Goal: Task Accomplishment & Management: Manage account settings

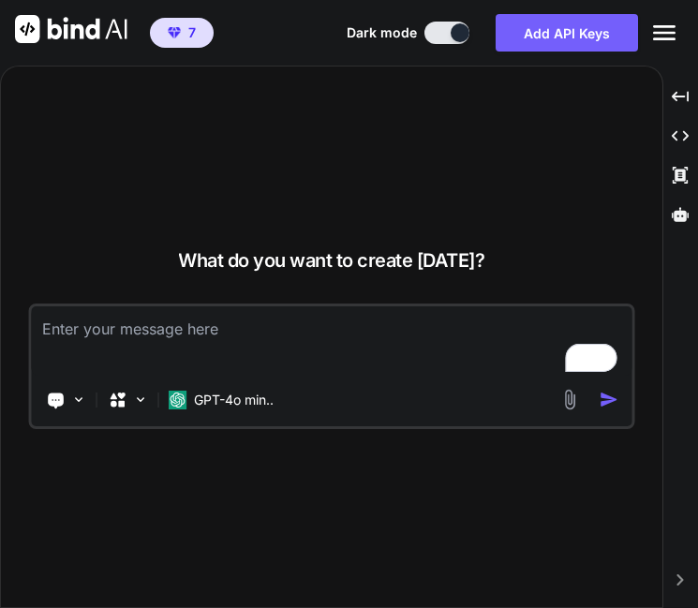
type textarea "x"
click at [672, 37] on icon "Created with Pixso." at bounding box center [664, 33] width 22 height 22
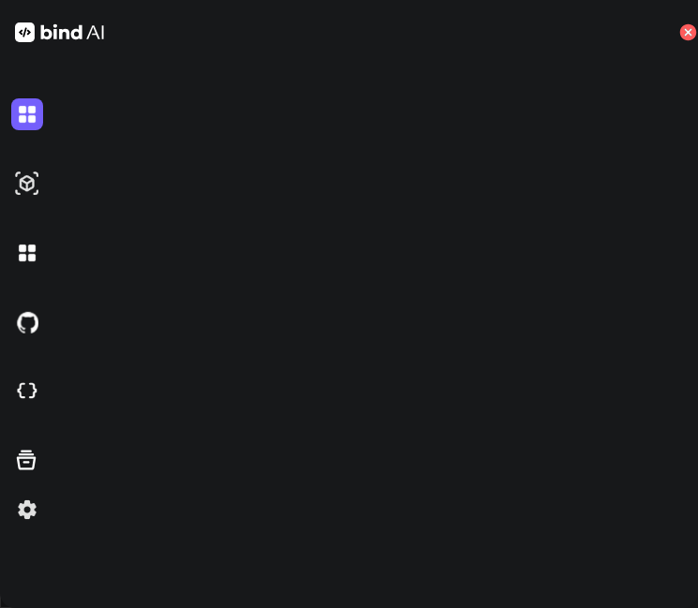
click at [694, 34] on icon at bounding box center [688, 32] width 17 height 17
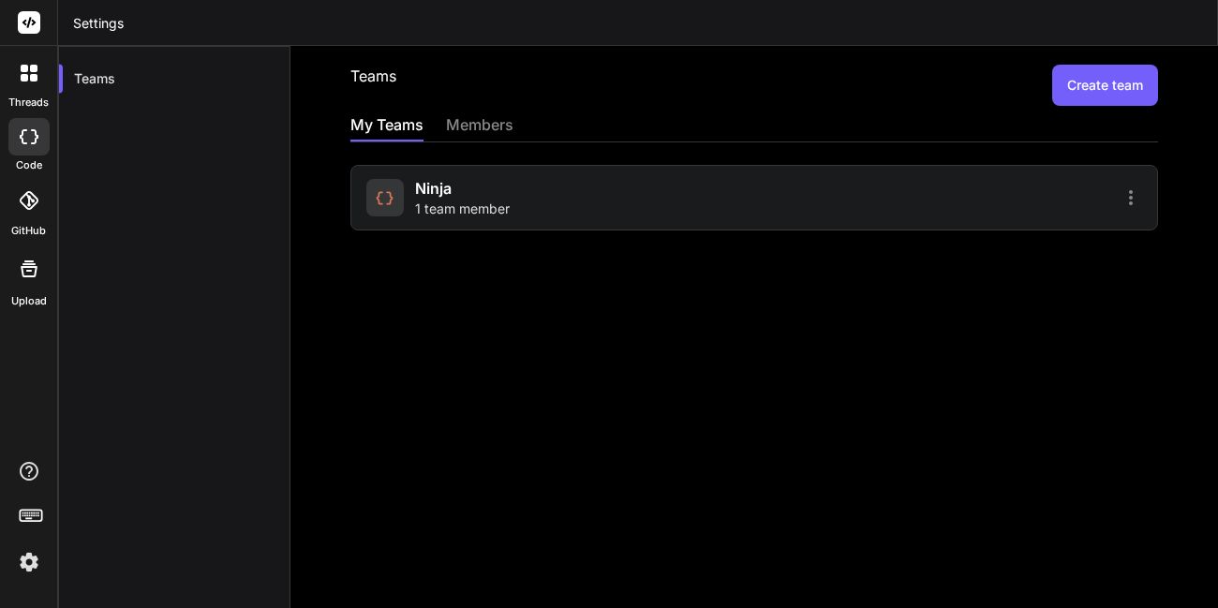
click at [397, 194] on div at bounding box center [384, 197] width 37 height 37
click at [465, 210] on span "2 team members" at bounding box center [467, 209] width 104 height 19
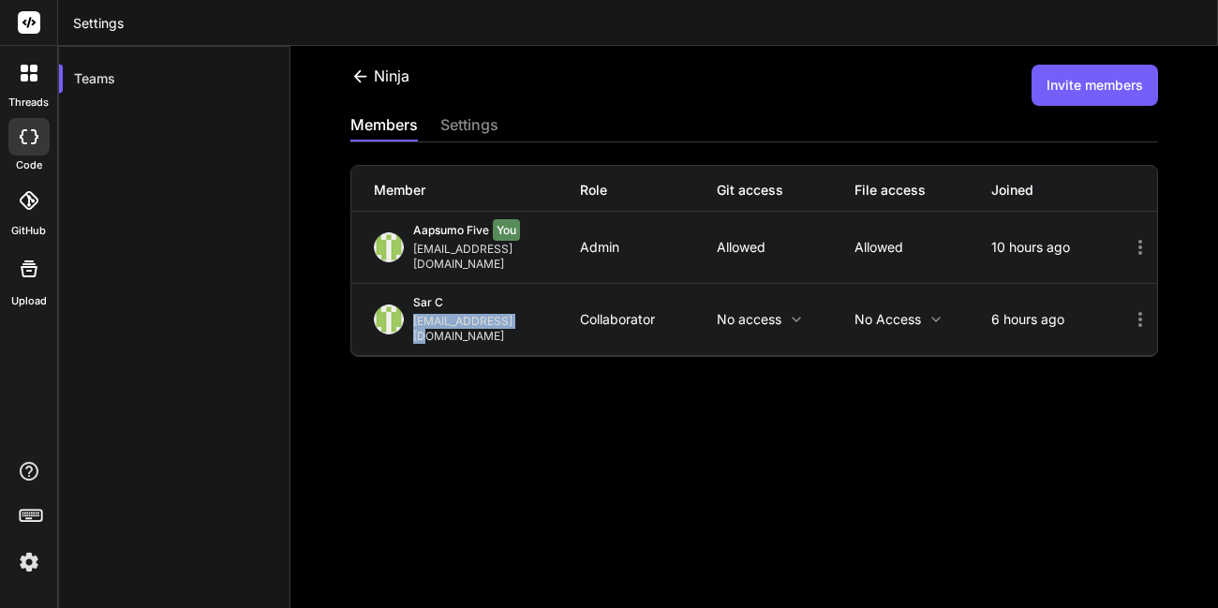
drag, startPoint x: 532, startPoint y: 312, endPoint x: 415, endPoint y: 312, distance: 117.1
click at [415, 314] on div "[EMAIL_ADDRESS][DOMAIN_NAME]" at bounding box center [496, 329] width 167 height 30
copy div "[EMAIL_ADDRESS][DOMAIN_NAME]"
click at [1041, 86] on button "Invite members" at bounding box center [1094, 85] width 126 height 41
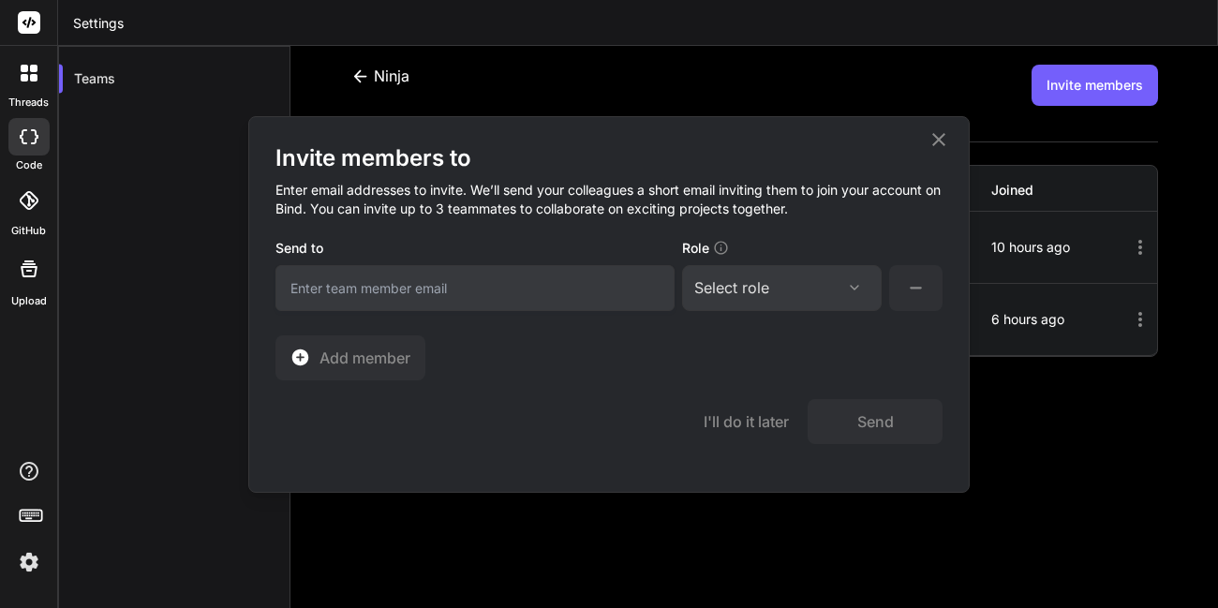
click at [489, 278] on input "email" at bounding box center [474, 288] width 399 height 46
type input "appsumo_105@yopmail.com"
click at [731, 299] on div "Select role Assign Role Admin Collaborator Member" at bounding box center [782, 288] width 200 height 46
click at [768, 293] on div "Select role" at bounding box center [731, 287] width 75 height 22
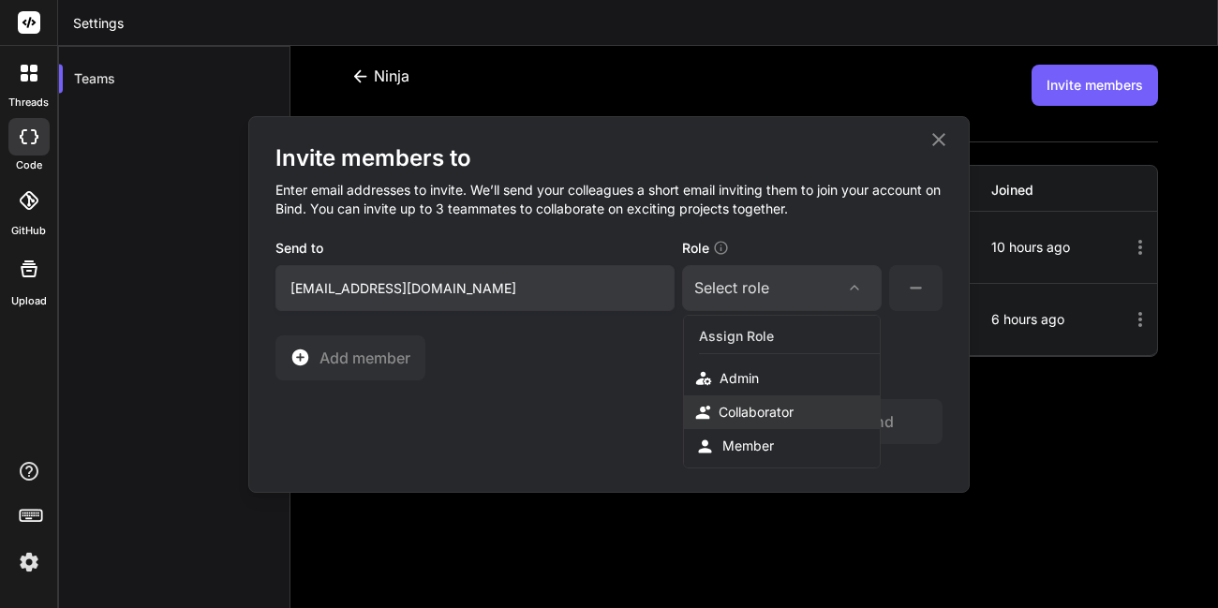
click at [780, 409] on div "Collaborator" at bounding box center [755, 412] width 75 height 19
click at [853, 422] on button "Send" at bounding box center [874, 421] width 135 height 45
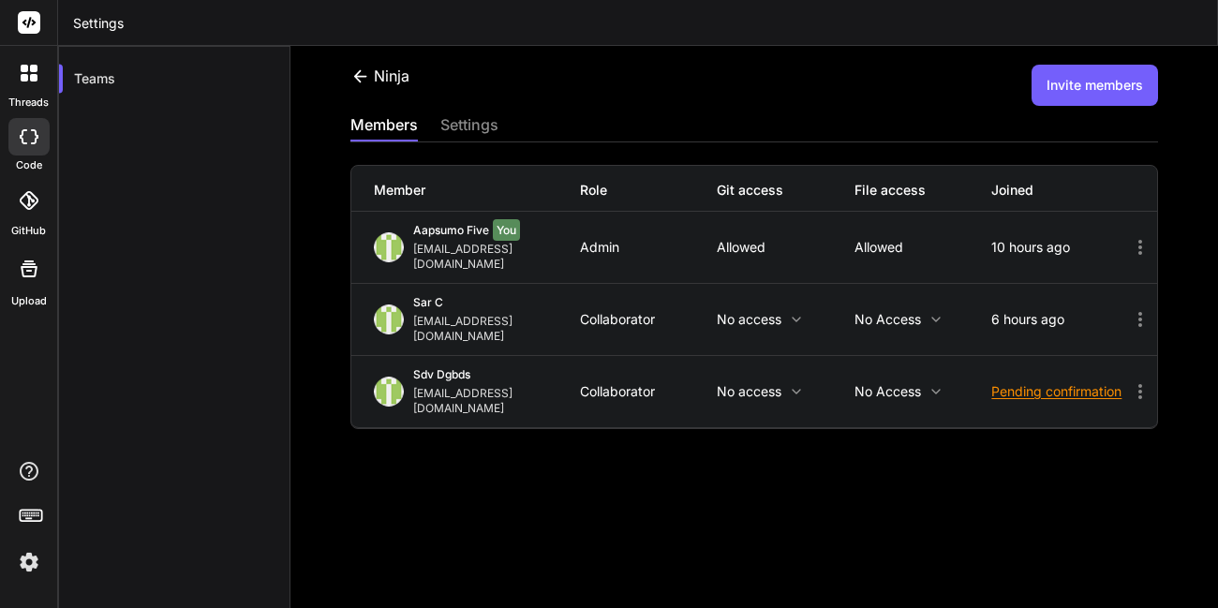
click at [1031, 101] on button "Invite members" at bounding box center [1094, 85] width 126 height 41
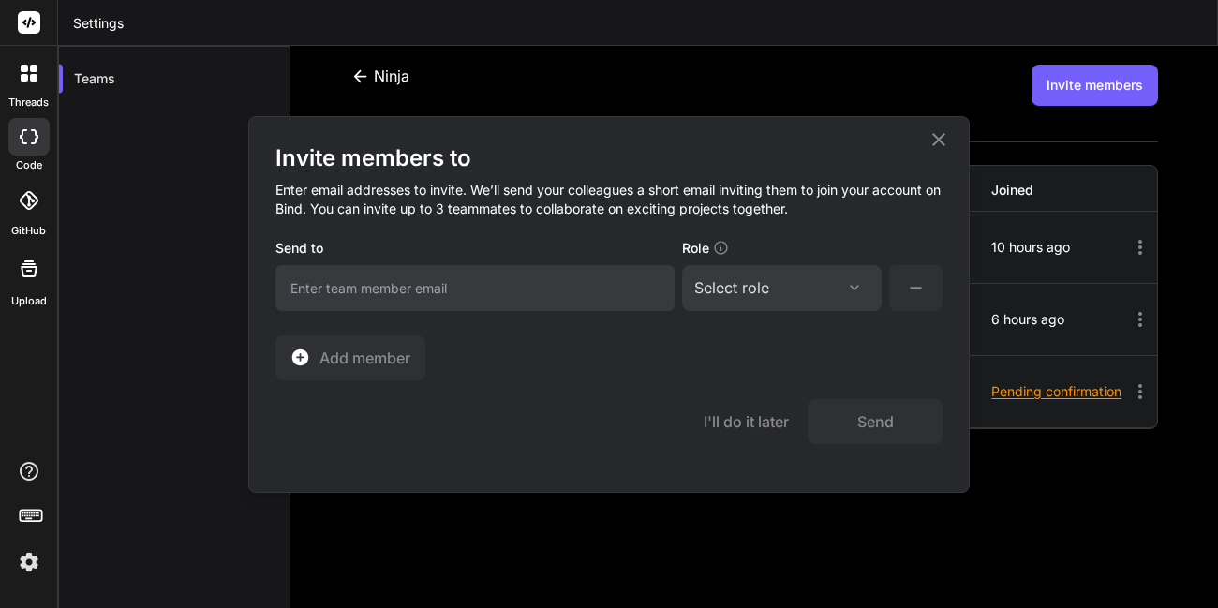
click at [548, 292] on input "email" at bounding box center [474, 288] width 399 height 46
click at [935, 130] on icon at bounding box center [938, 139] width 22 height 22
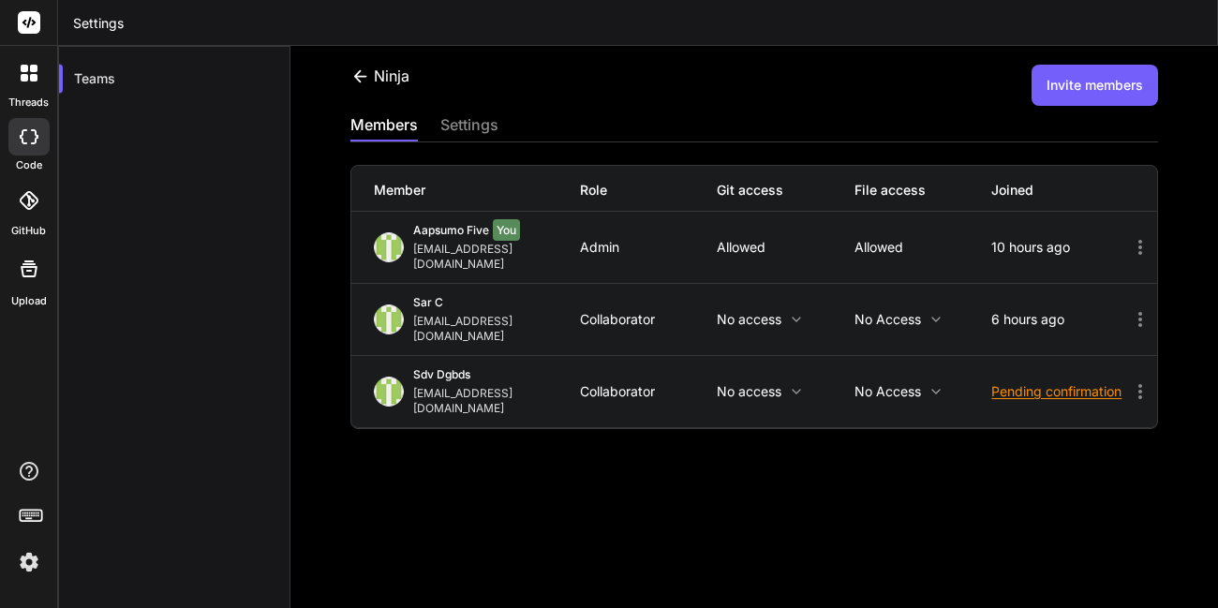
click at [1129, 380] on icon at bounding box center [1140, 391] width 22 height 22
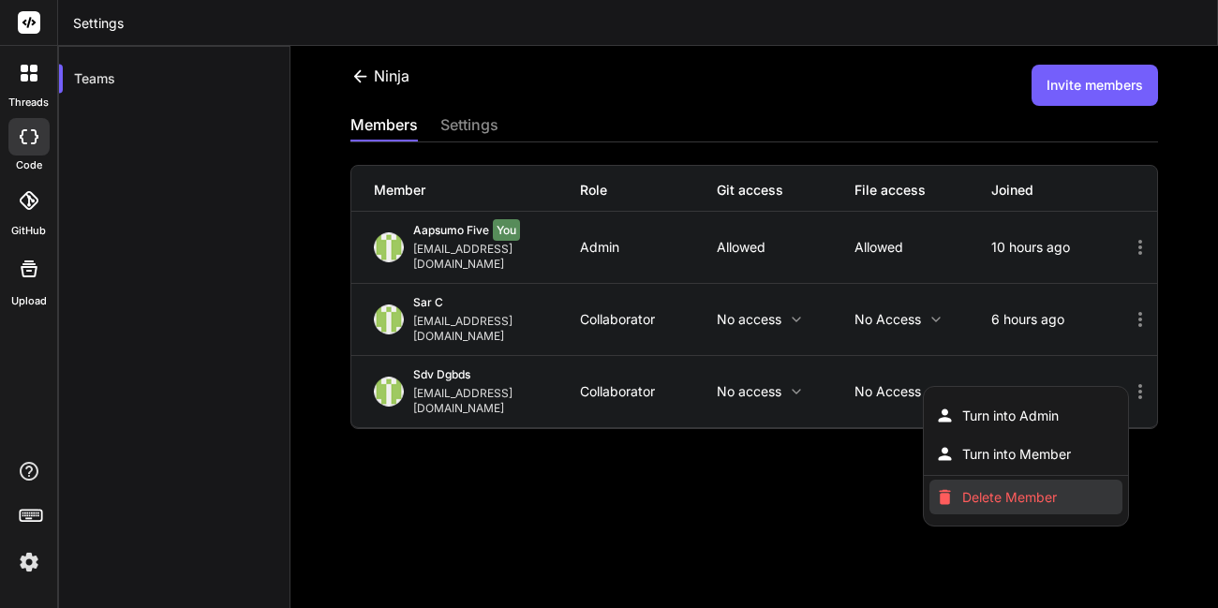
click at [992, 480] on li "Delete Member" at bounding box center [1025, 497] width 193 height 35
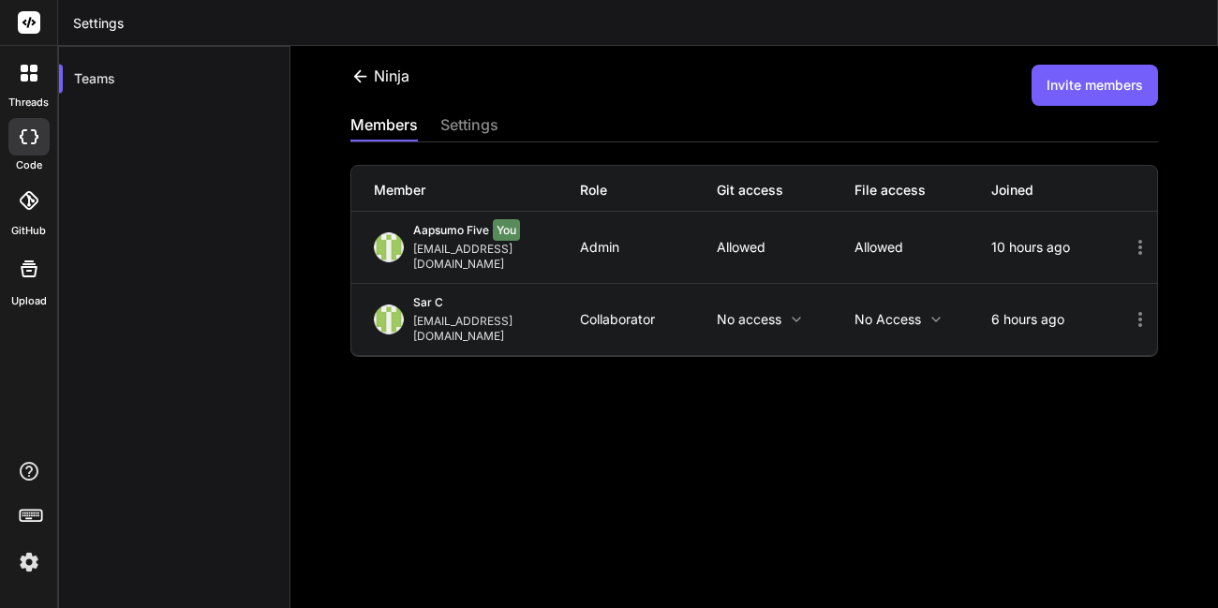
click at [1031, 78] on button "Invite members" at bounding box center [1094, 85] width 126 height 41
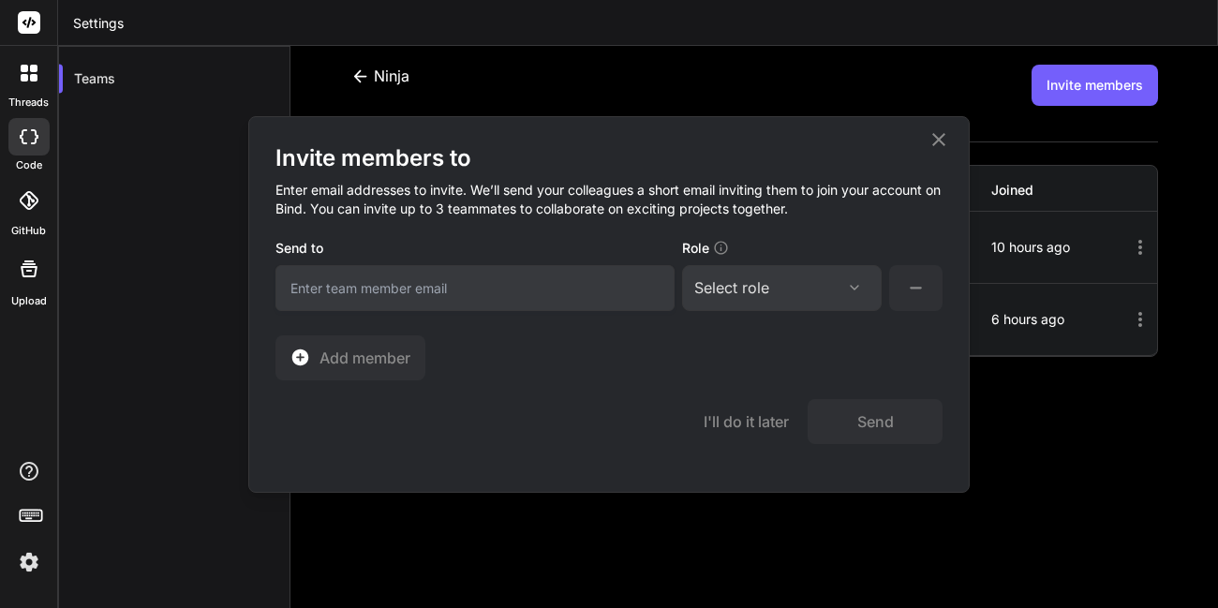
click at [439, 301] on input "email" at bounding box center [474, 288] width 399 height 46
type input "appsumo_106@yopmail.com"
click at [769, 280] on div "Select role" at bounding box center [731, 287] width 75 height 22
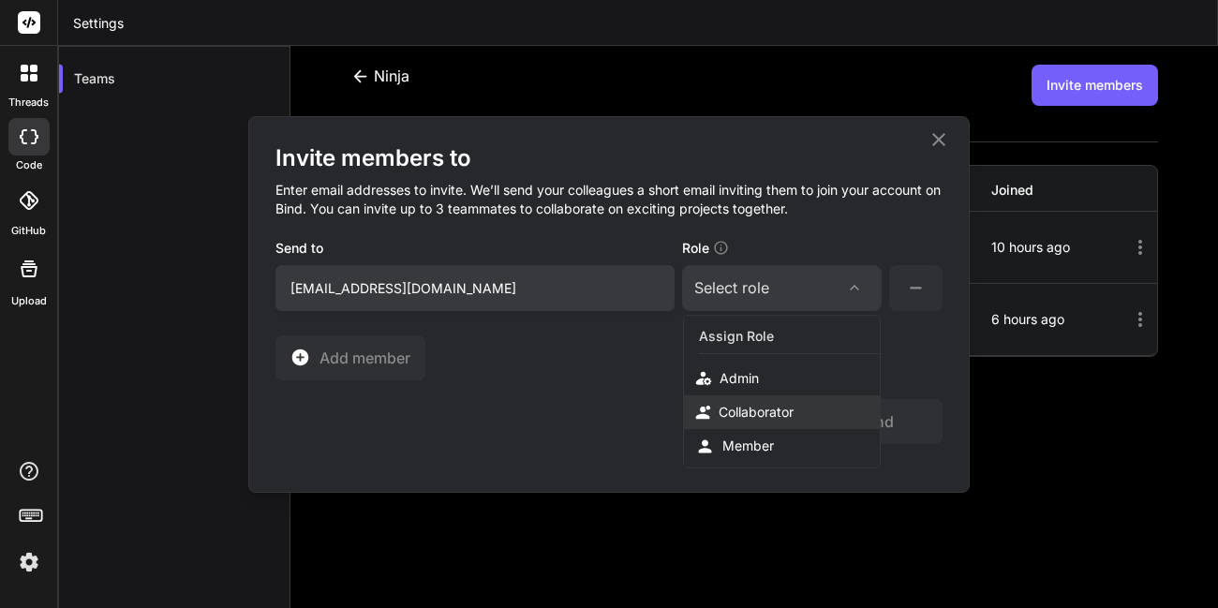
click at [745, 405] on div "Collaborator" at bounding box center [755, 412] width 75 height 19
click at [848, 426] on button "Send" at bounding box center [874, 421] width 135 height 45
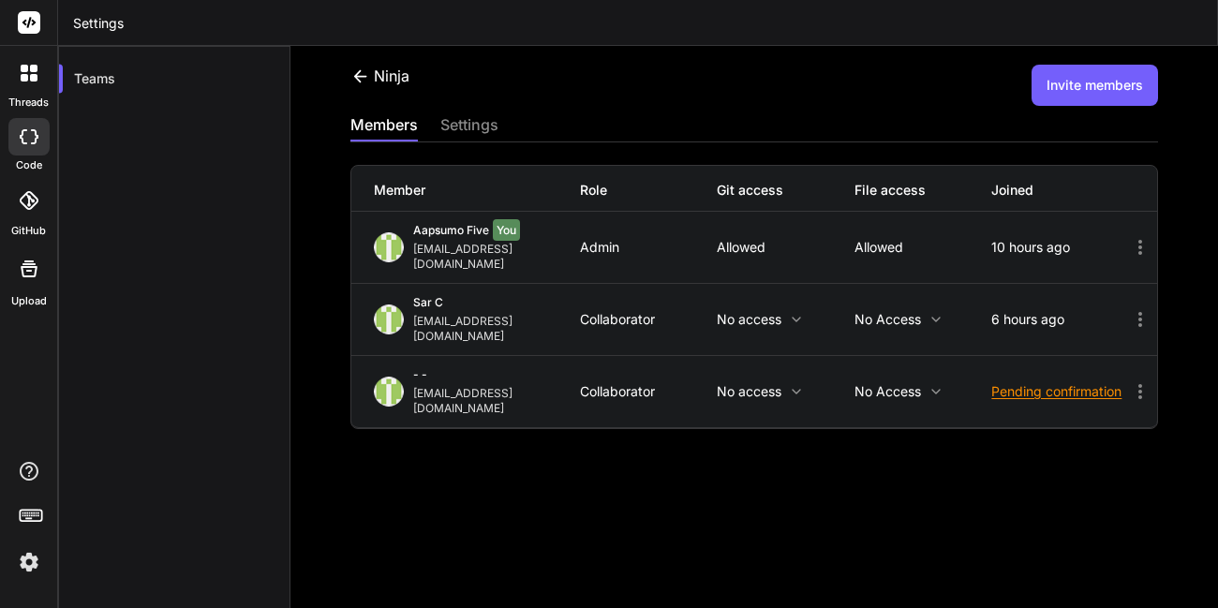
click at [1129, 380] on icon at bounding box center [1140, 391] width 22 height 22
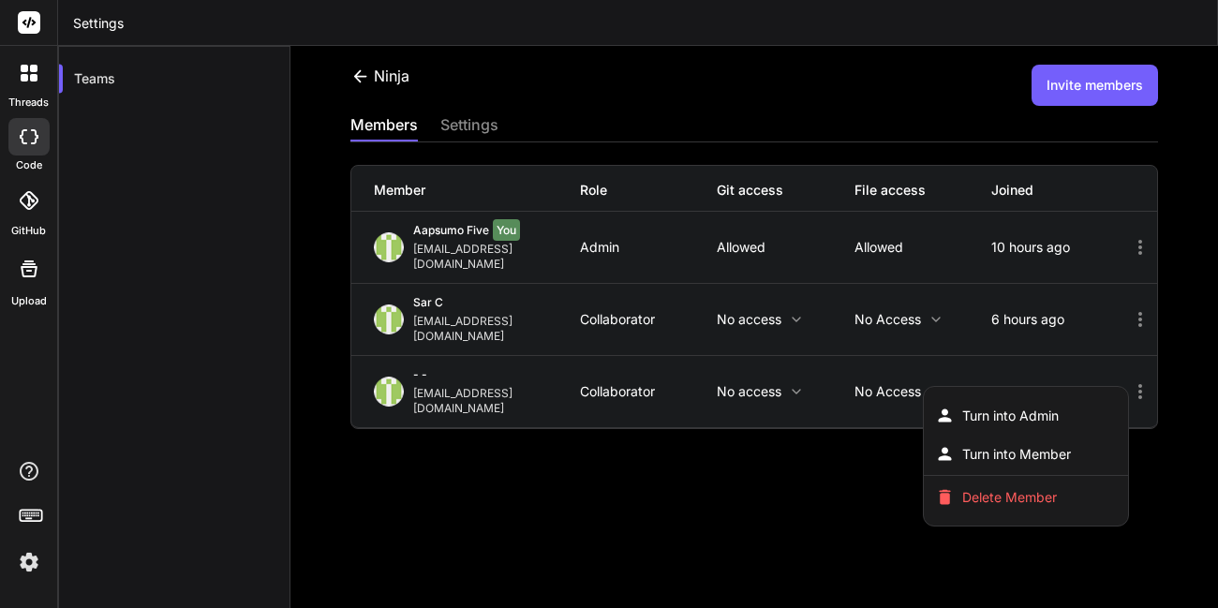
click at [844, 435] on div at bounding box center [609, 304] width 1218 height 608
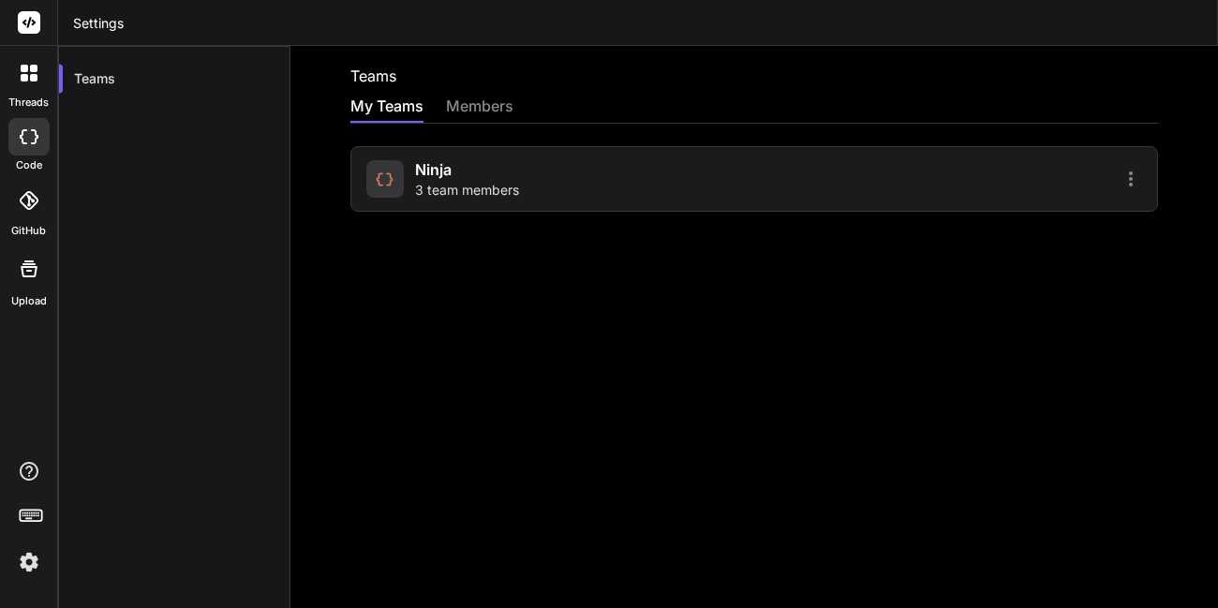
click at [871, 162] on div "Ninja 3 team members" at bounding box center [753, 179] width 807 height 66
click at [483, 189] on span "3 team members" at bounding box center [467, 190] width 104 height 19
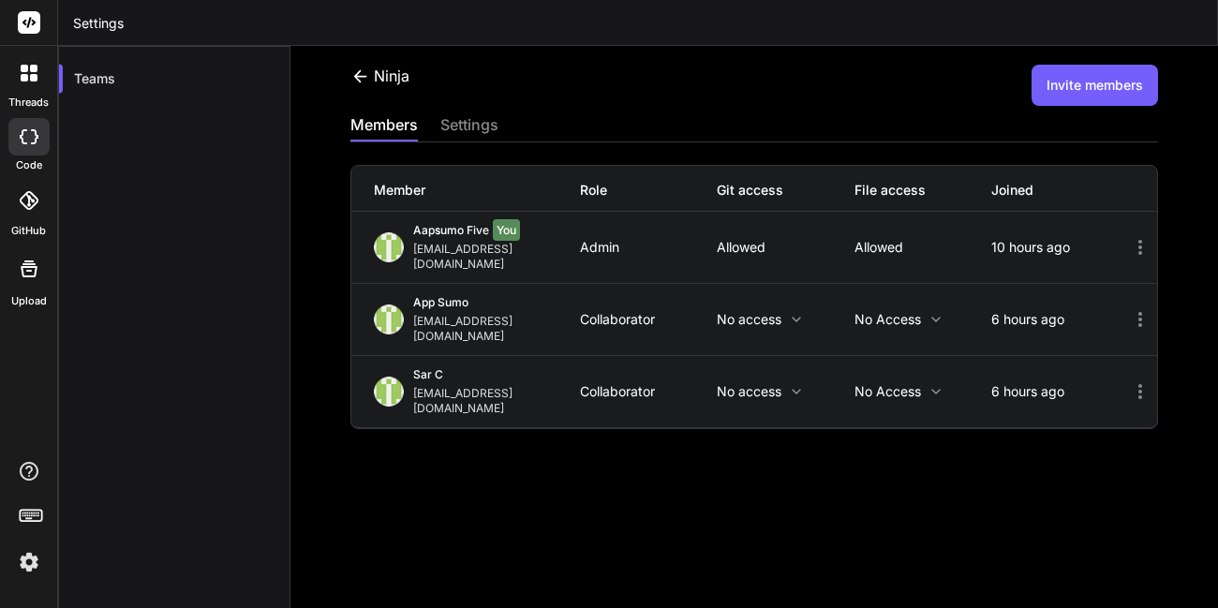
click at [1138, 384] on icon at bounding box center [1140, 391] width 4 height 15
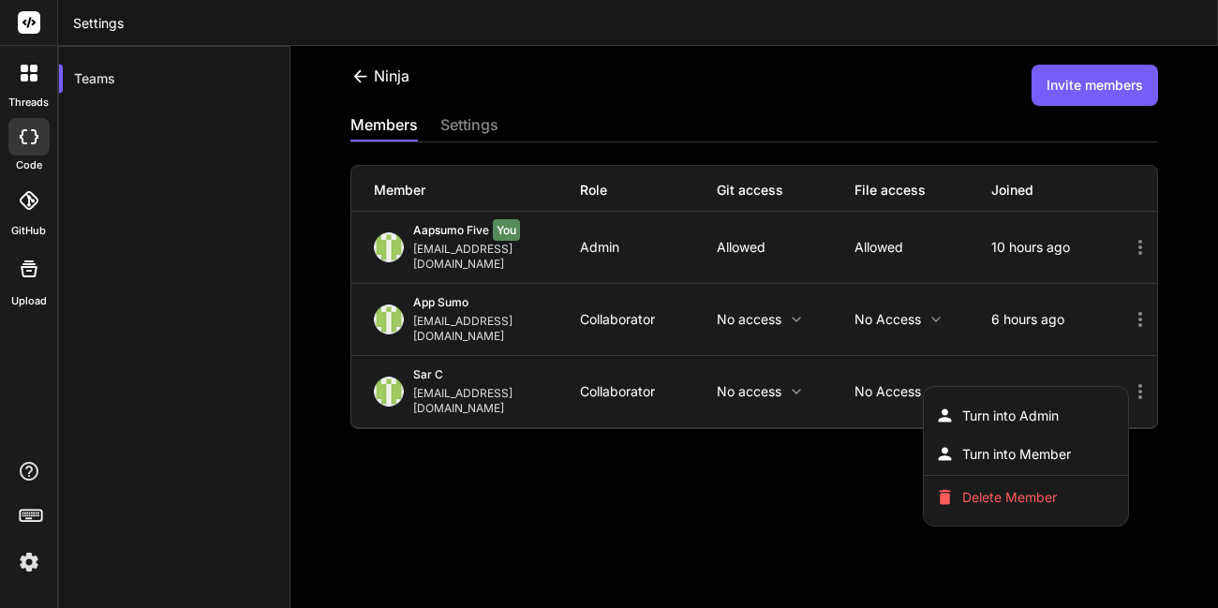
click at [1127, 304] on div at bounding box center [609, 304] width 1218 height 608
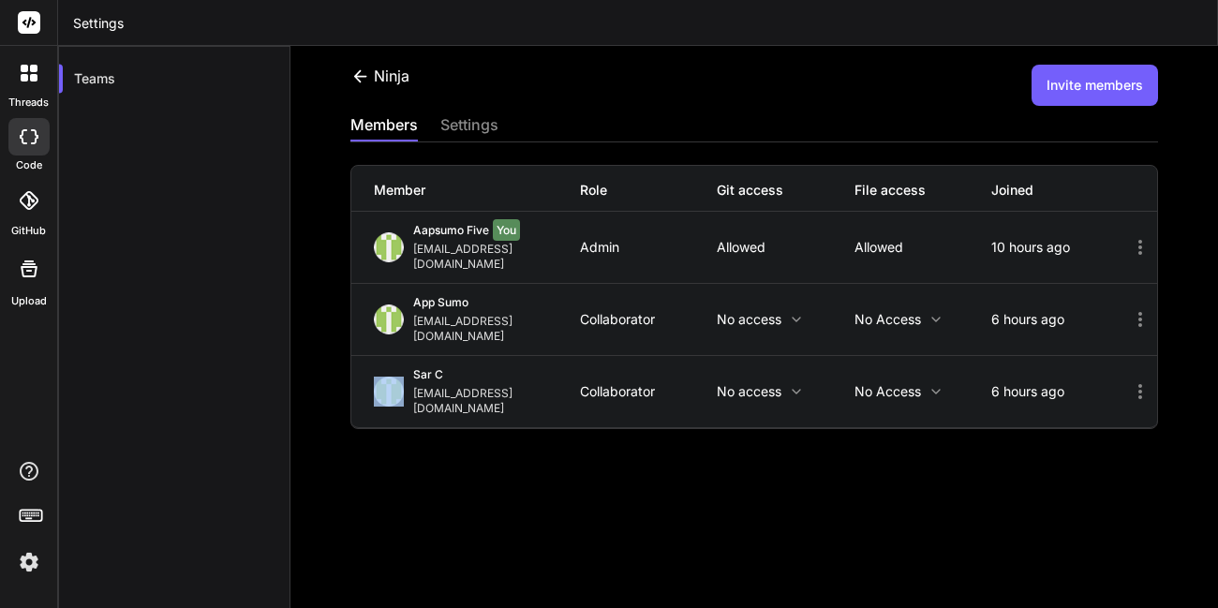
click at [1138, 312] on icon at bounding box center [1140, 319] width 4 height 15
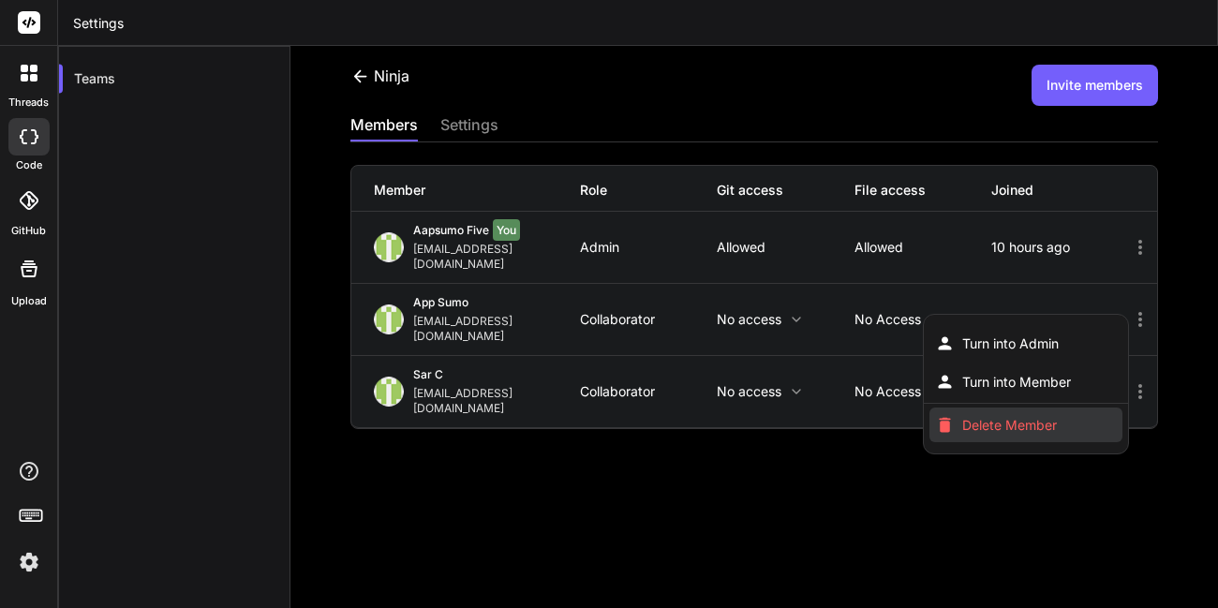
click at [989, 416] on span "Delete Member" at bounding box center [1009, 425] width 95 height 19
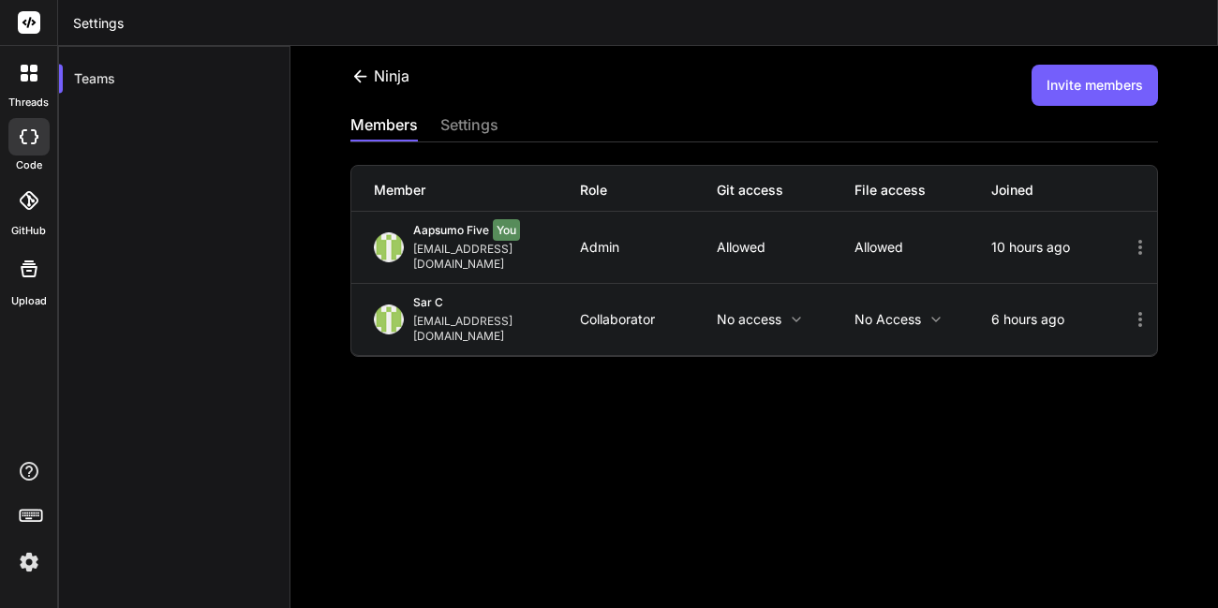
click at [1081, 83] on button "Invite members" at bounding box center [1094, 85] width 126 height 41
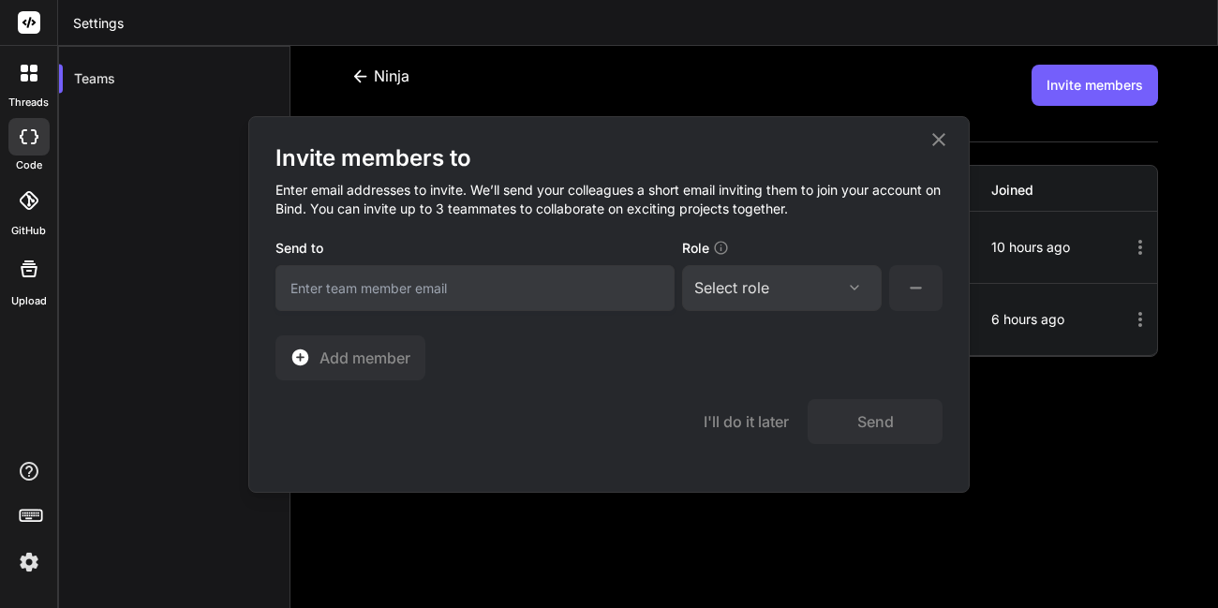
click at [584, 294] on input "email" at bounding box center [474, 288] width 399 height 46
type input "appsumo_106@yopmail.com"
click at [797, 305] on div "Select role Assign Role Admin Collaborator Member" at bounding box center [782, 288] width 200 height 46
click at [802, 296] on div "Select role" at bounding box center [781, 287] width 175 height 22
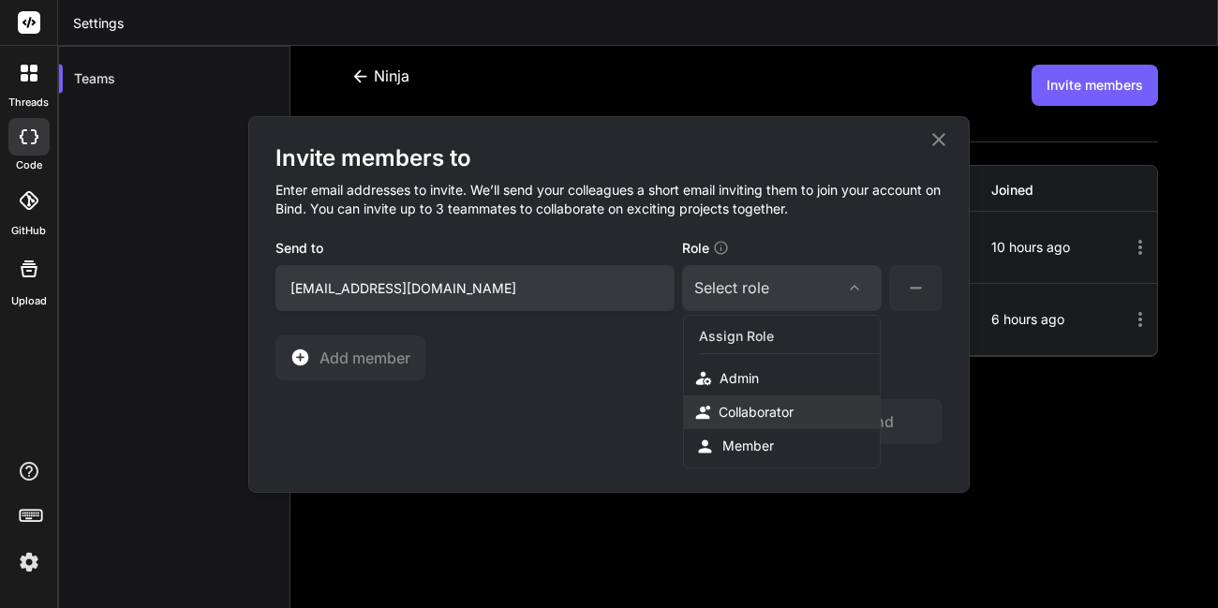
click at [759, 415] on div "Collaborator" at bounding box center [755, 412] width 75 height 19
click at [859, 435] on button "Send" at bounding box center [874, 421] width 135 height 45
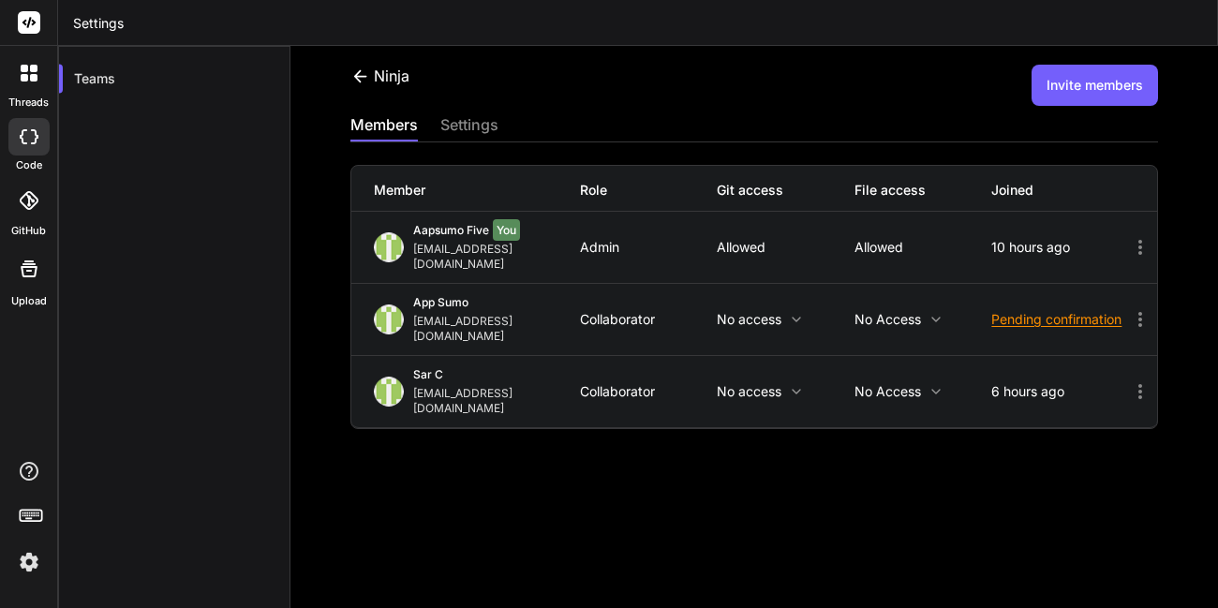
click at [1129, 308] on icon at bounding box center [1140, 319] width 22 height 22
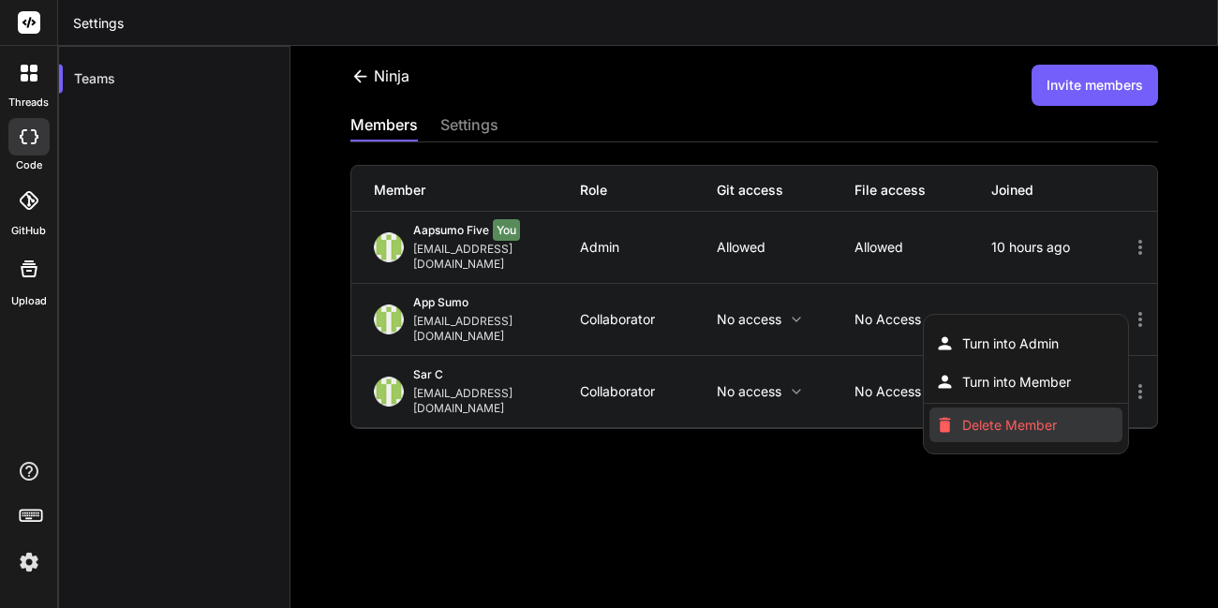
click at [1010, 407] on li "Delete Member" at bounding box center [1025, 424] width 193 height 35
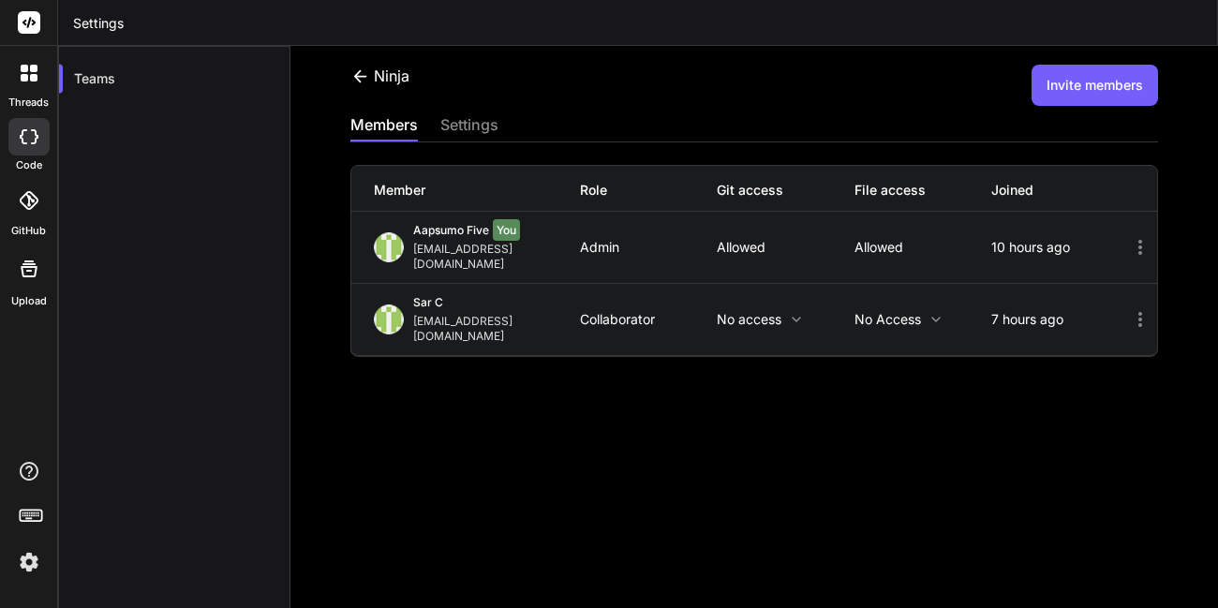
click at [1072, 99] on button "Invite members" at bounding box center [1094, 85] width 126 height 41
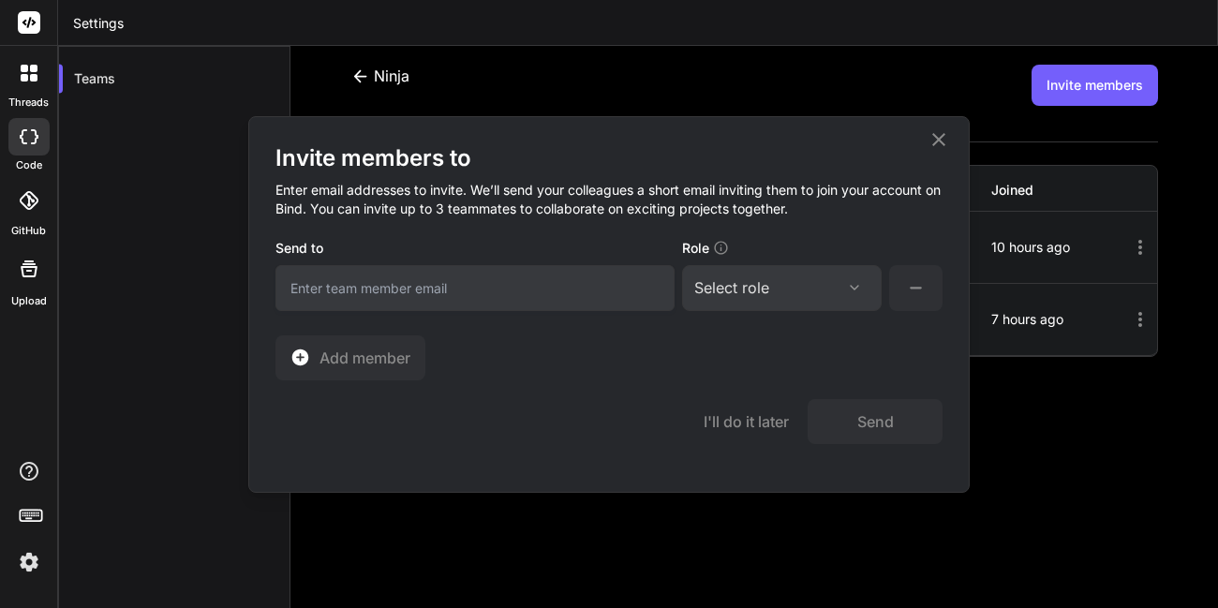
click at [600, 280] on input "email" at bounding box center [474, 288] width 399 height 46
type input "appsumo_106@yopmail.com"
click at [776, 280] on div "Select role" at bounding box center [781, 287] width 175 height 22
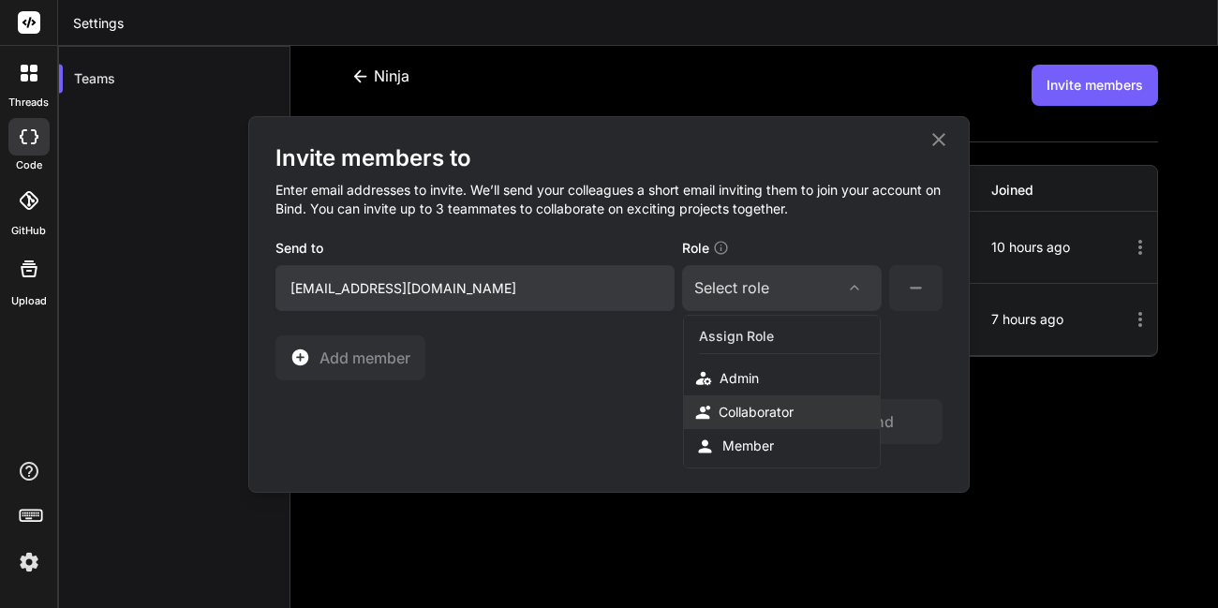
click at [751, 413] on div "Collaborator" at bounding box center [755, 412] width 75 height 19
click at [879, 436] on button "Send" at bounding box center [874, 421] width 135 height 45
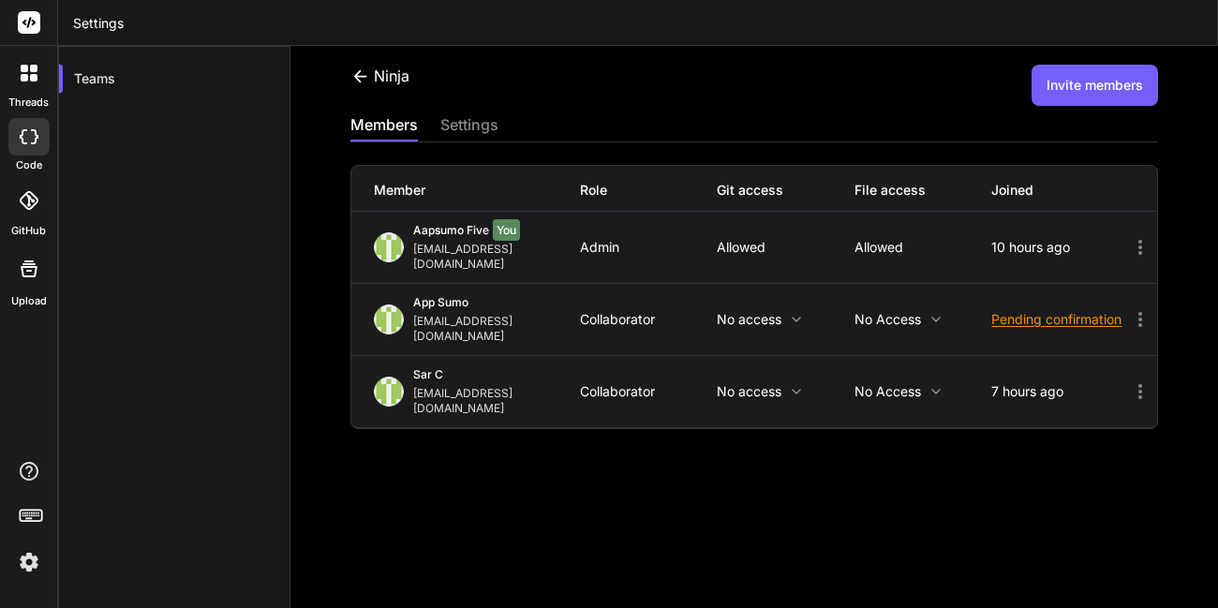
click at [1129, 308] on icon at bounding box center [1140, 319] width 22 height 22
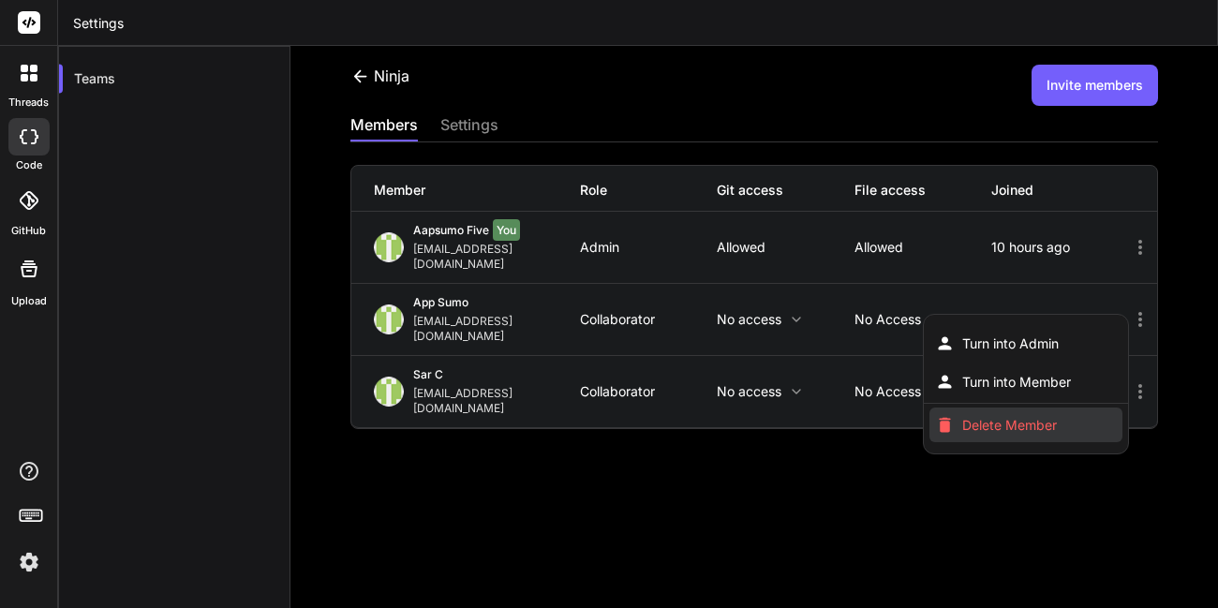
click at [1029, 416] on span "Delete Member" at bounding box center [1009, 425] width 95 height 19
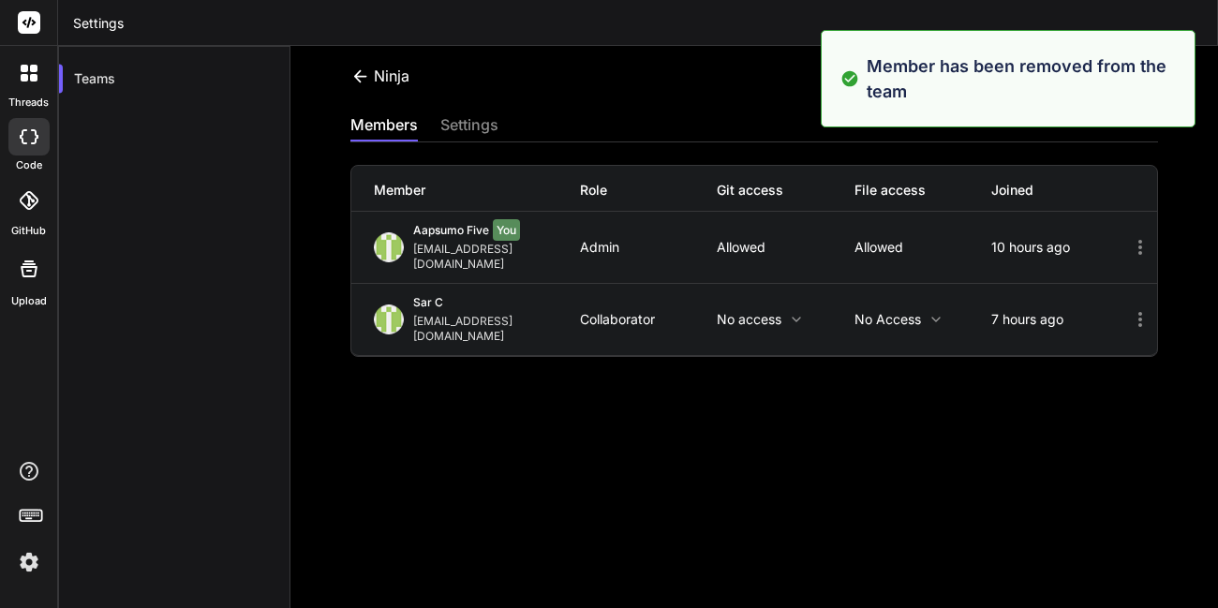
click at [546, 102] on div "Ninja Invite members" at bounding box center [753, 85] width 807 height 41
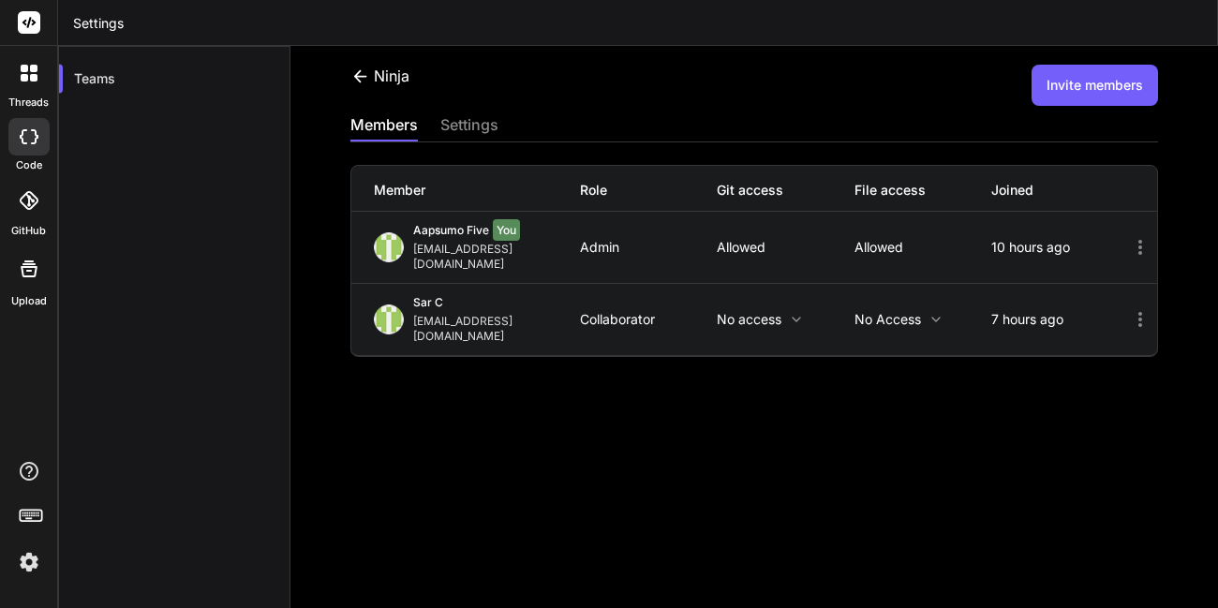
click at [1047, 88] on button "Invite members" at bounding box center [1094, 85] width 126 height 41
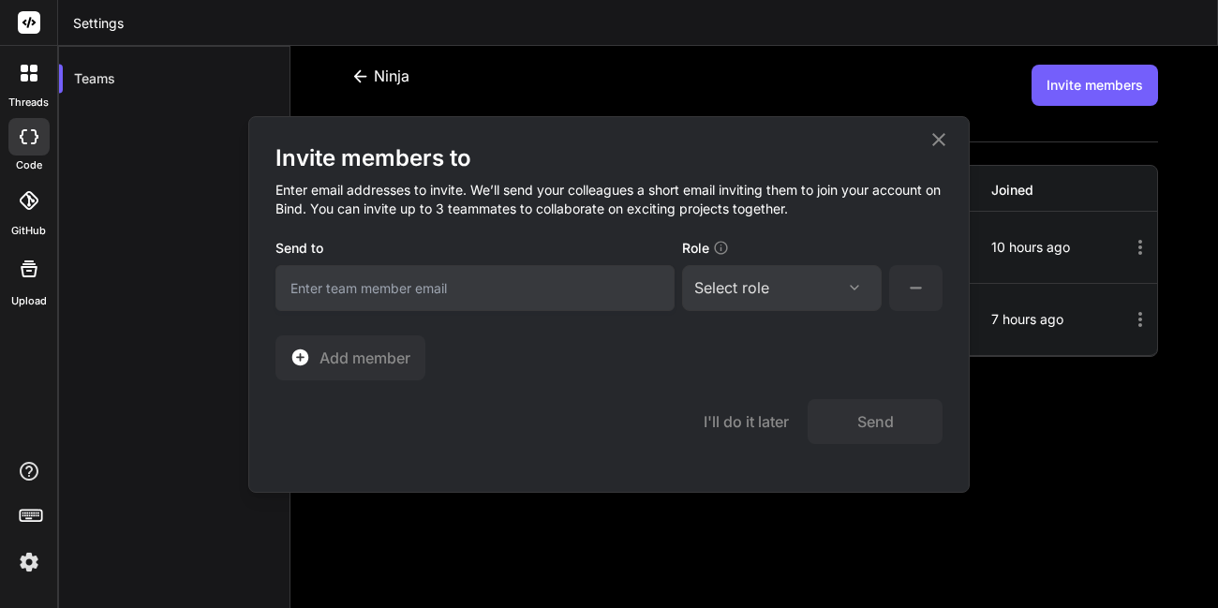
click at [564, 278] on input "email" at bounding box center [474, 288] width 399 height 46
type input "appsumo_107@yopmail.com"
click at [753, 275] on div "Select role Assign Role Admin Collaborator Member" at bounding box center [782, 288] width 200 height 46
click at [762, 278] on div "Select role" at bounding box center [731, 287] width 75 height 22
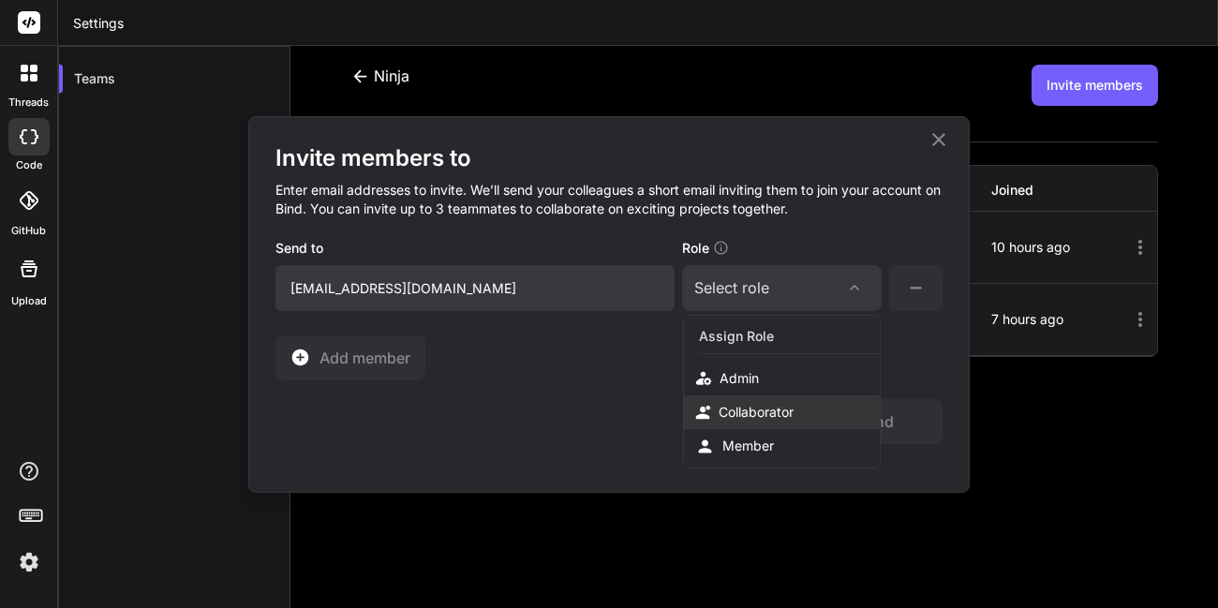
click at [735, 420] on div "Collaborator" at bounding box center [755, 412] width 75 height 19
click at [828, 427] on button "Send" at bounding box center [874, 421] width 135 height 45
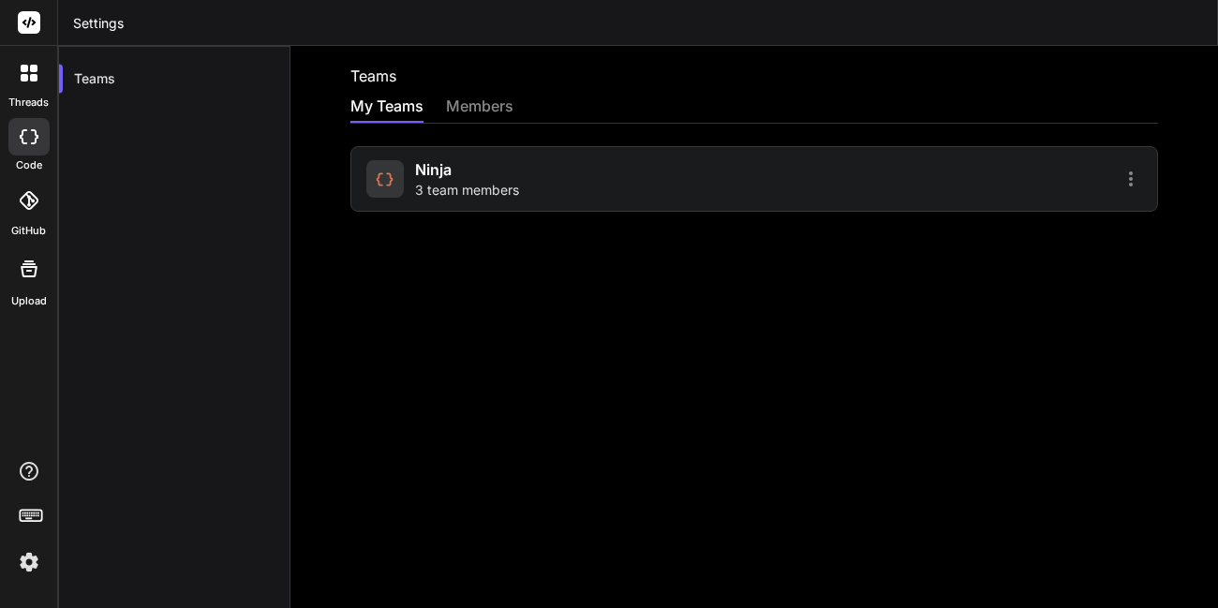
click at [600, 185] on div "Ninja 3 team members" at bounding box center [557, 178] width 382 height 41
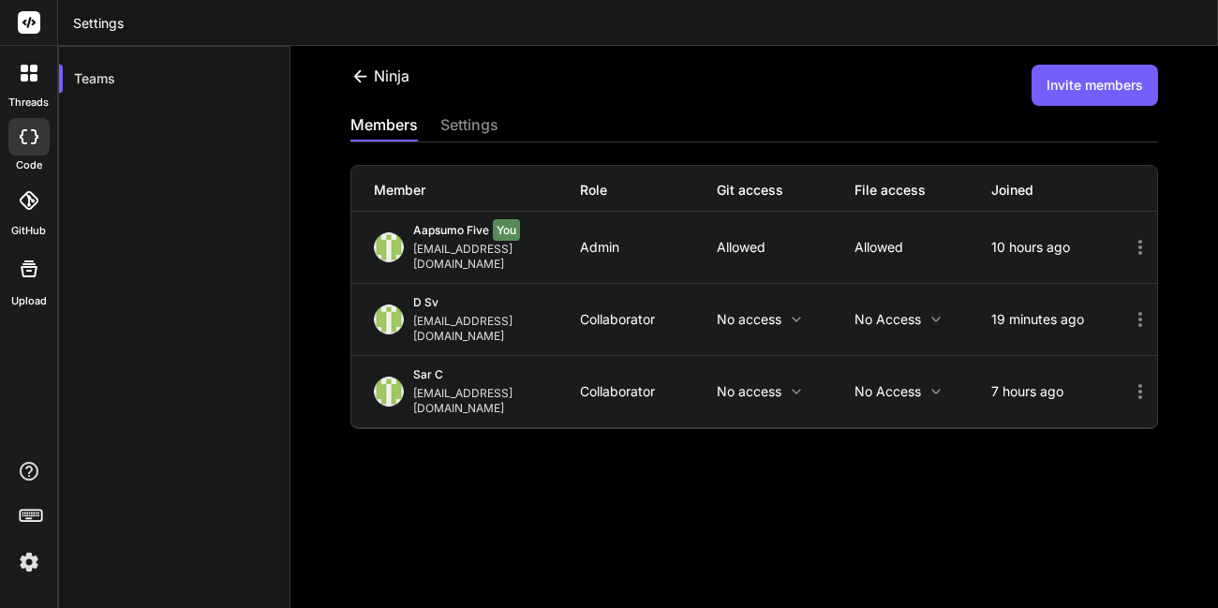
click at [1129, 308] on icon at bounding box center [1140, 319] width 22 height 22
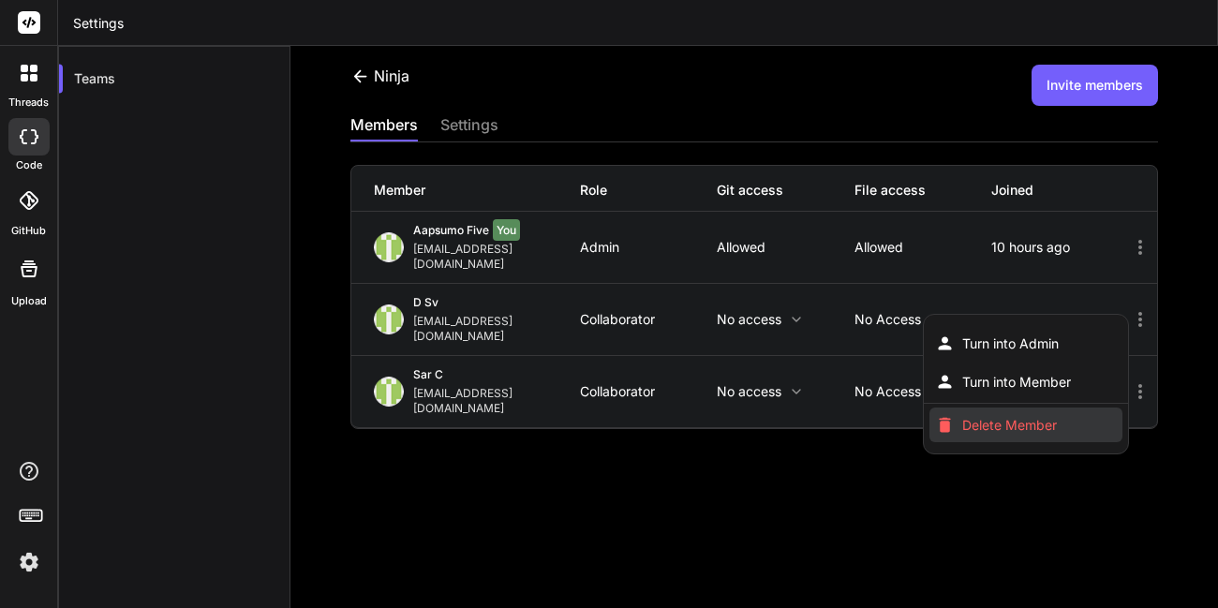
click at [999, 416] on span "Delete Member" at bounding box center [1009, 425] width 95 height 19
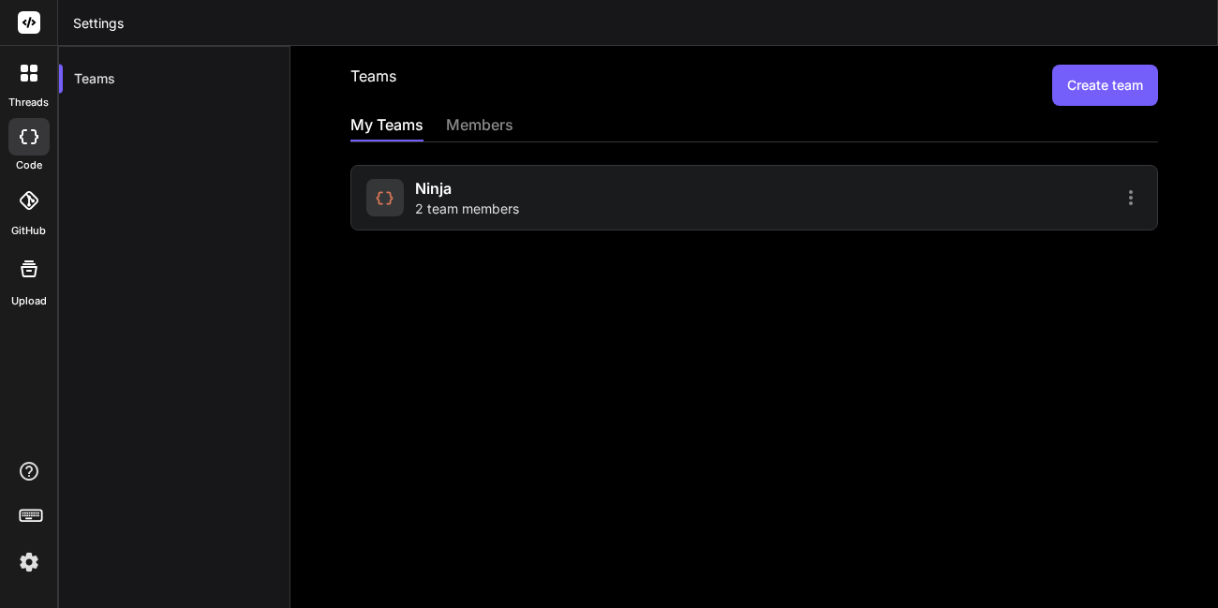
click at [473, 206] on span "2 team members" at bounding box center [467, 209] width 104 height 19
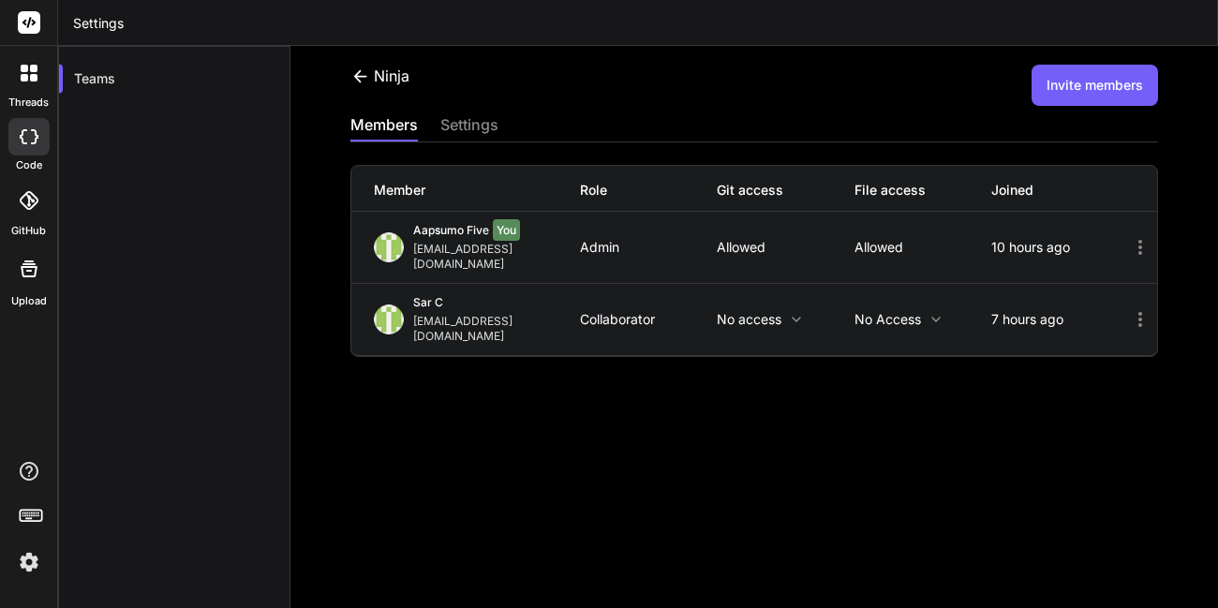
click at [1097, 95] on button "Invite members" at bounding box center [1094, 85] width 126 height 41
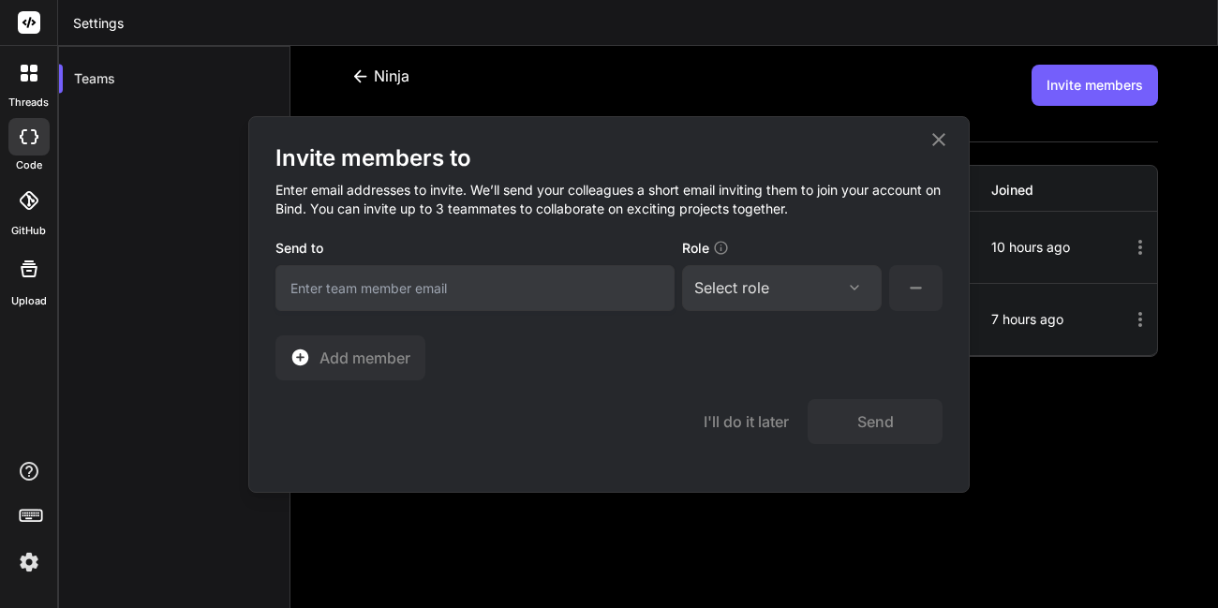
click at [531, 285] on input "email" at bounding box center [474, 288] width 399 height 46
type input "[EMAIL_ADDRESS][DOMAIN_NAME]"
click at [742, 288] on div "Select role" at bounding box center [731, 287] width 75 height 22
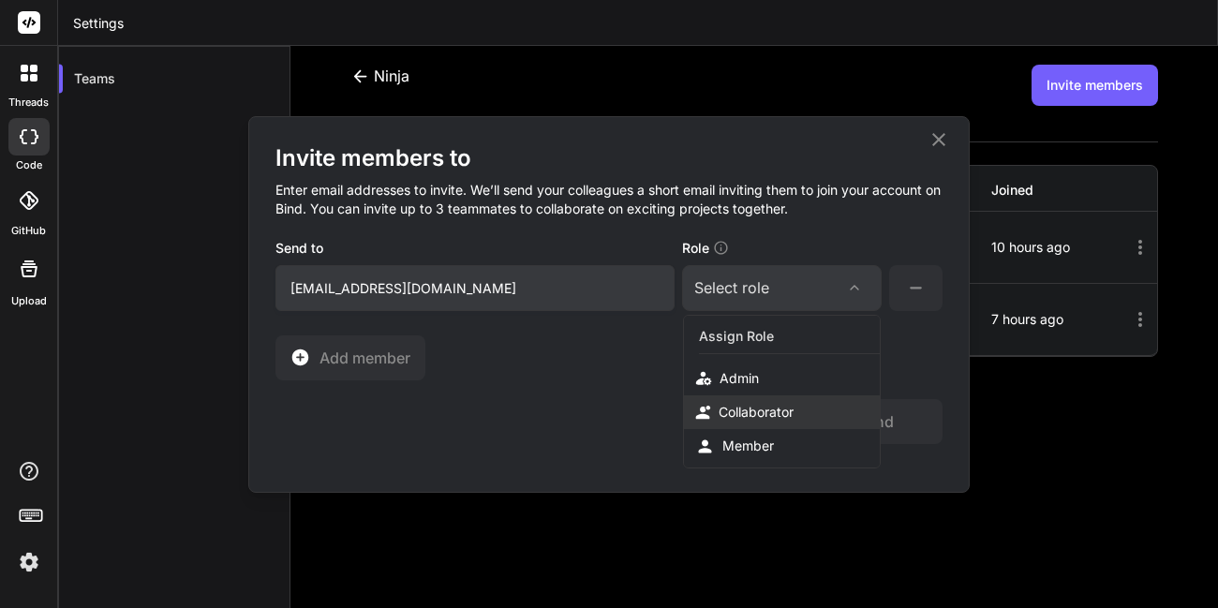
click at [728, 411] on div "Collaborator" at bounding box center [755, 412] width 75 height 19
click at [841, 417] on button "Send" at bounding box center [874, 421] width 135 height 45
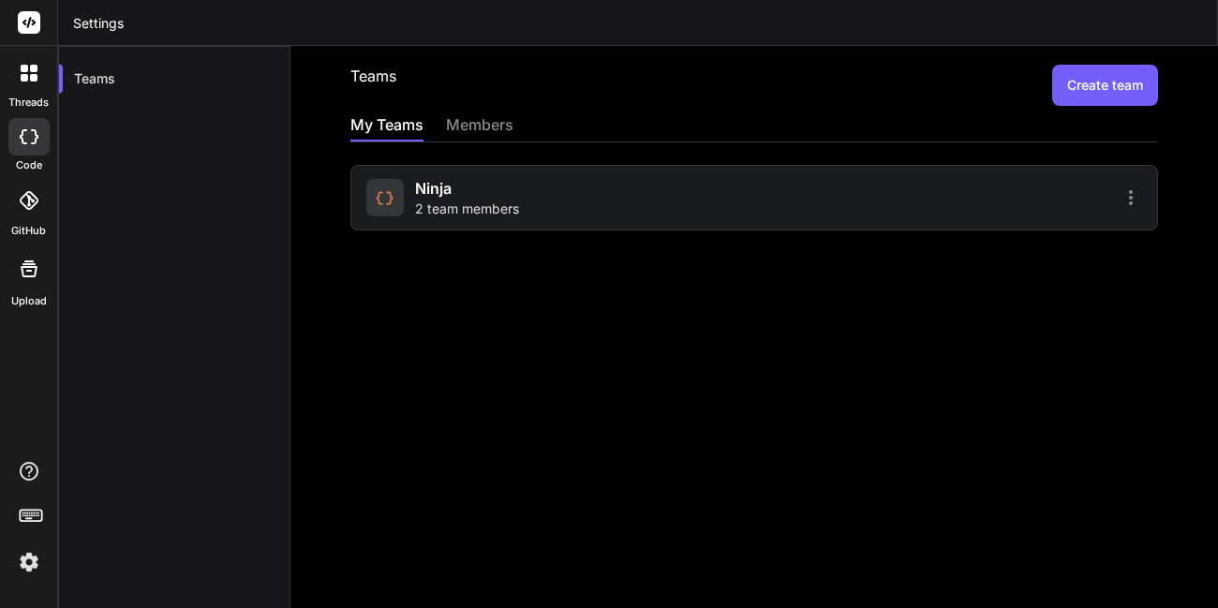
click at [618, 182] on div "Ninja 2 team members" at bounding box center [557, 197] width 382 height 41
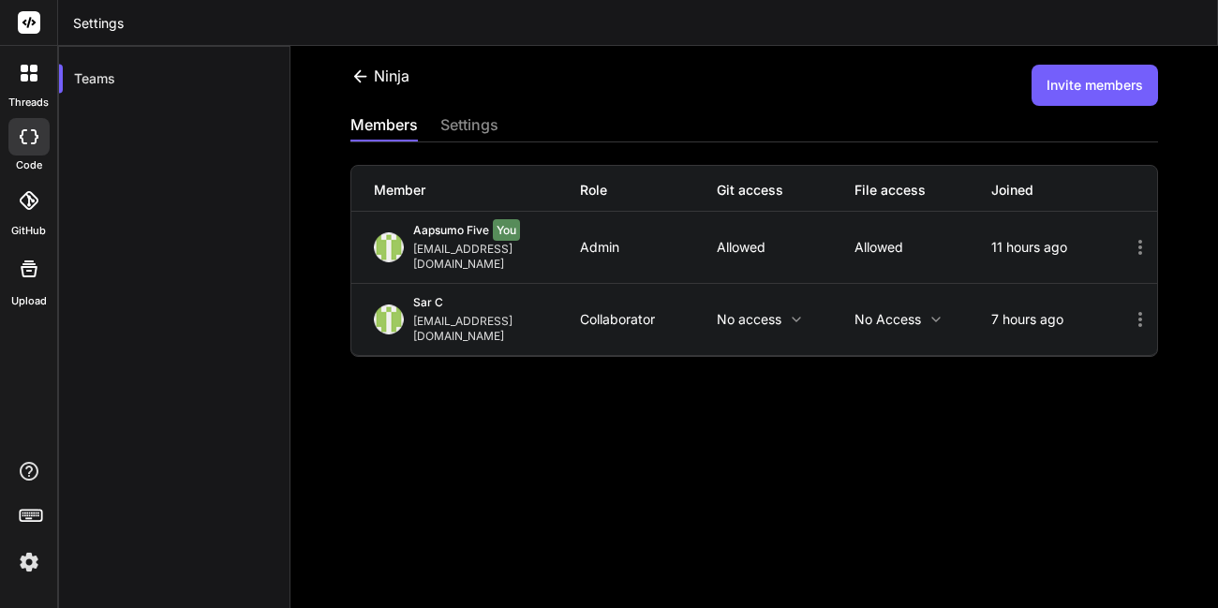
click at [1052, 89] on button "Invite members" at bounding box center [1094, 85] width 126 height 41
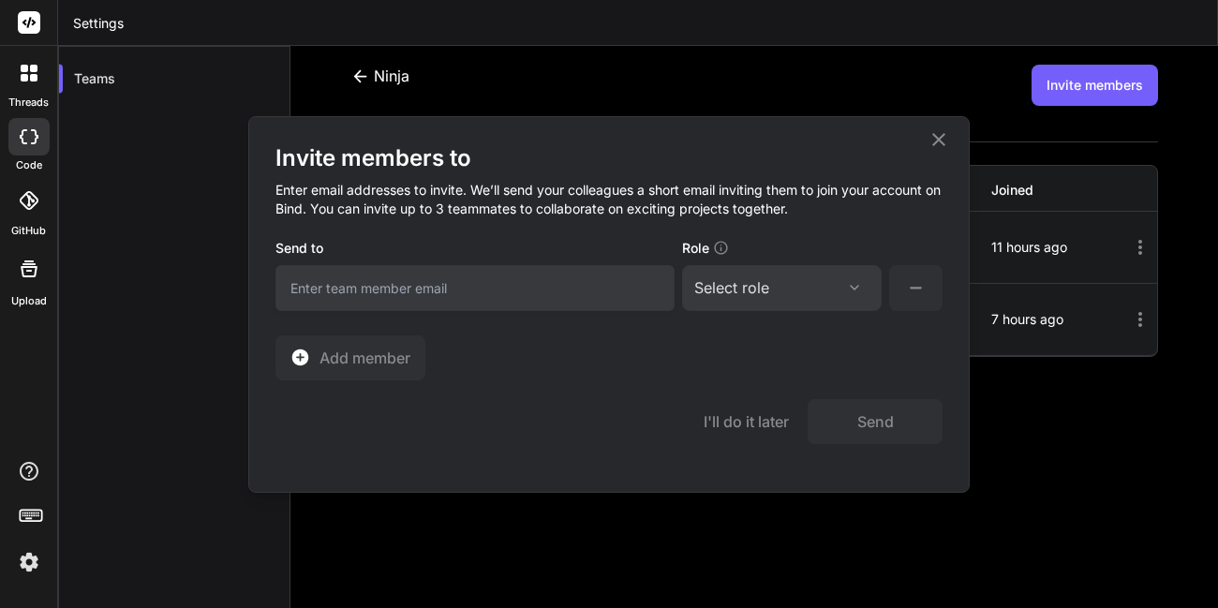
click at [414, 298] on input "email" at bounding box center [474, 288] width 399 height 46
type input "[EMAIL_ADDRESS][DOMAIN_NAME]"
click at [779, 304] on div "Select role Assign Role Admin Collaborator Member" at bounding box center [782, 288] width 200 height 46
click at [783, 303] on div "Select role Assign Role Admin Collaborator Member" at bounding box center [782, 288] width 200 height 46
drag, startPoint x: 783, startPoint y: 303, endPoint x: 772, endPoint y: 294, distance: 14.1
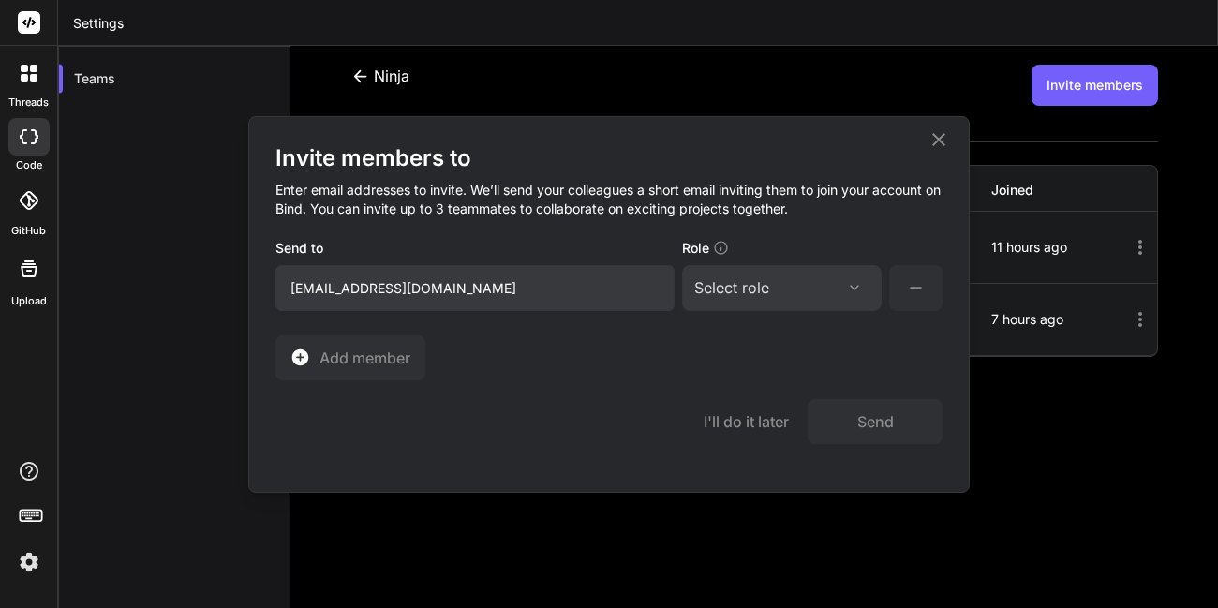
click at [772, 294] on div "Select role Assign Role Admin Collaborator Member" at bounding box center [782, 288] width 200 height 46
click at [772, 294] on div "Select role" at bounding box center [781, 287] width 175 height 22
click at [780, 412] on div "Collaborator" at bounding box center [755, 412] width 75 height 19
click at [850, 421] on button "Send" at bounding box center [874, 421] width 135 height 45
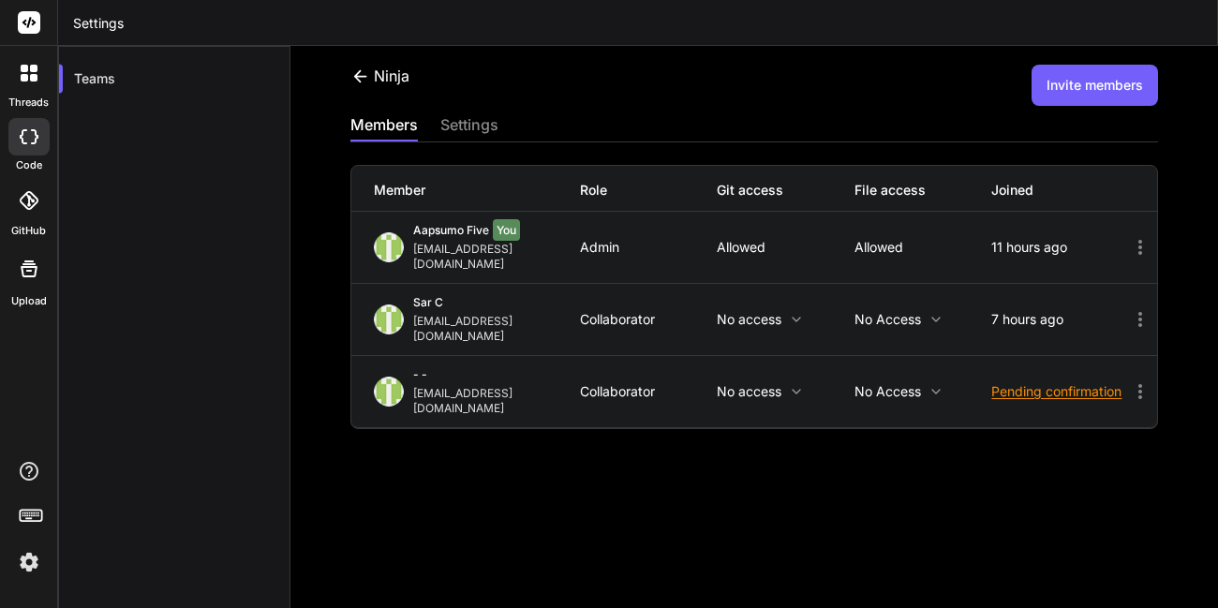
click at [1129, 380] on icon at bounding box center [1140, 391] width 22 height 22
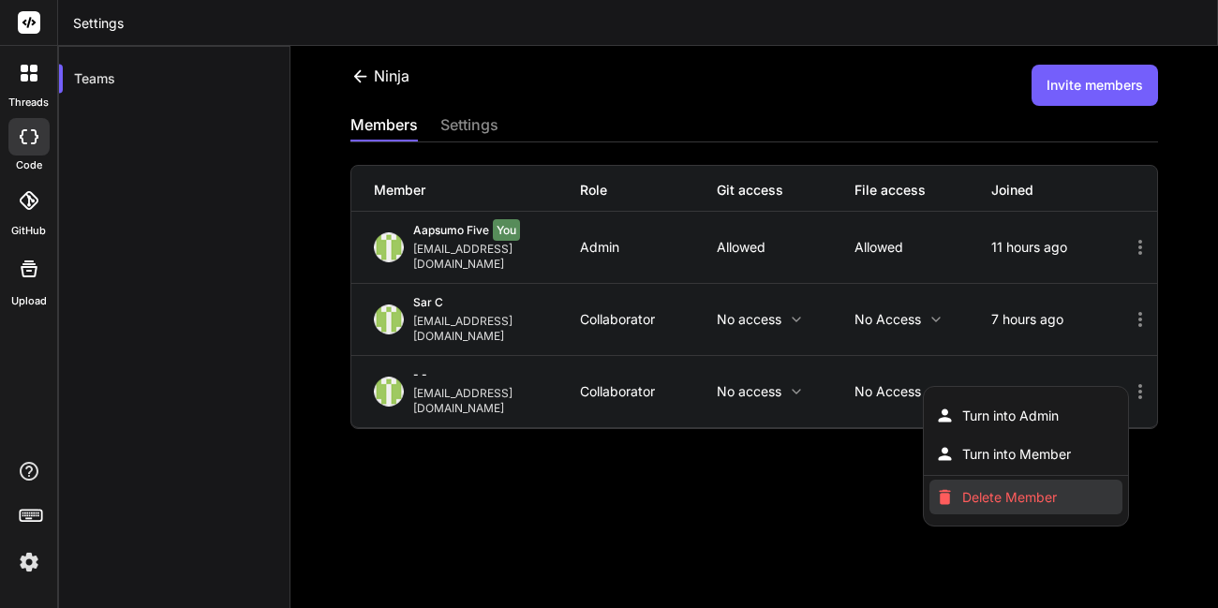
click at [1013, 488] on span "Delete Member" at bounding box center [1009, 497] width 95 height 19
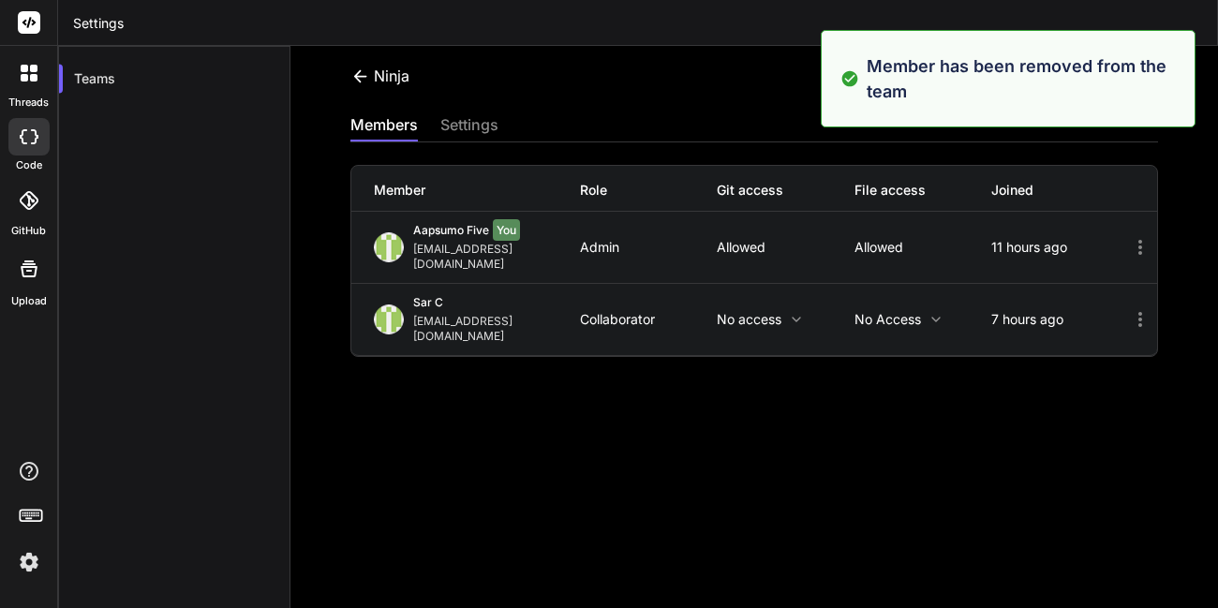
click at [696, 102] on div "Ninja Invite members" at bounding box center [753, 85] width 807 height 41
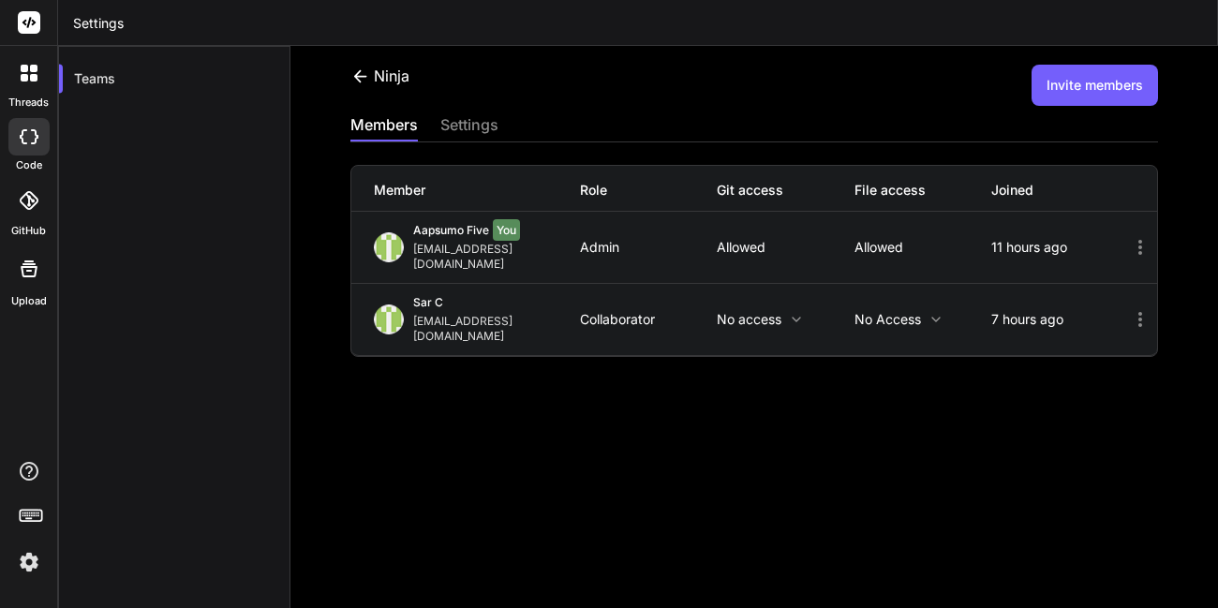
click at [1059, 86] on button "Invite members" at bounding box center [1094, 85] width 126 height 41
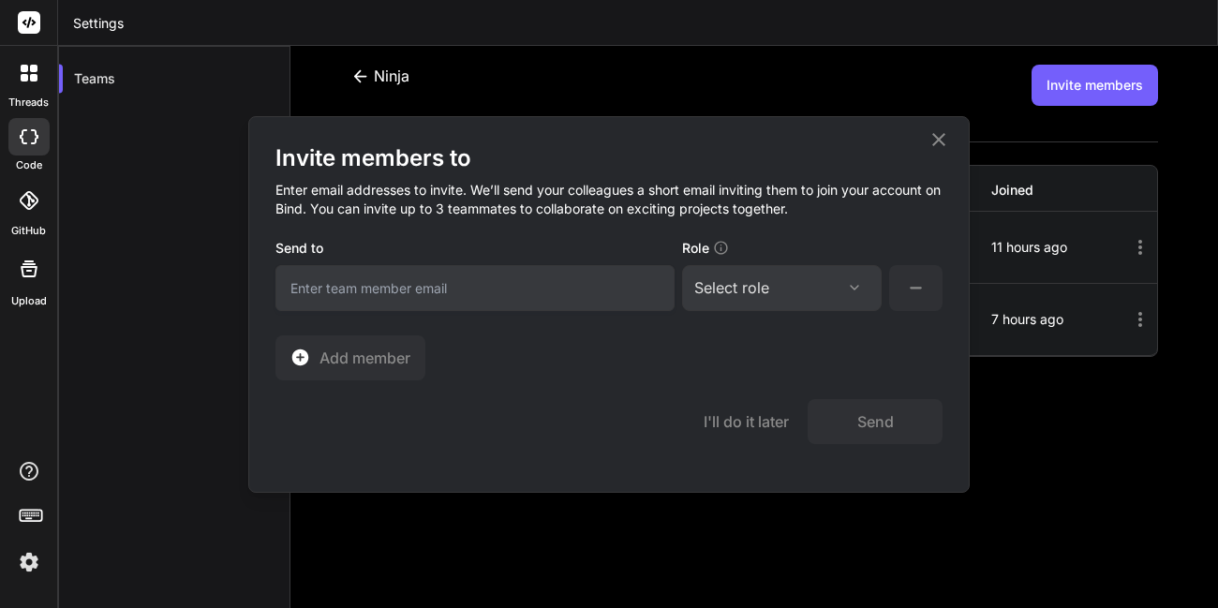
click at [453, 295] on input "email" at bounding box center [474, 288] width 399 height 46
type input "[EMAIL_ADDRESS][DOMAIN_NAME]"
click at [751, 289] on div "Select role" at bounding box center [731, 287] width 75 height 22
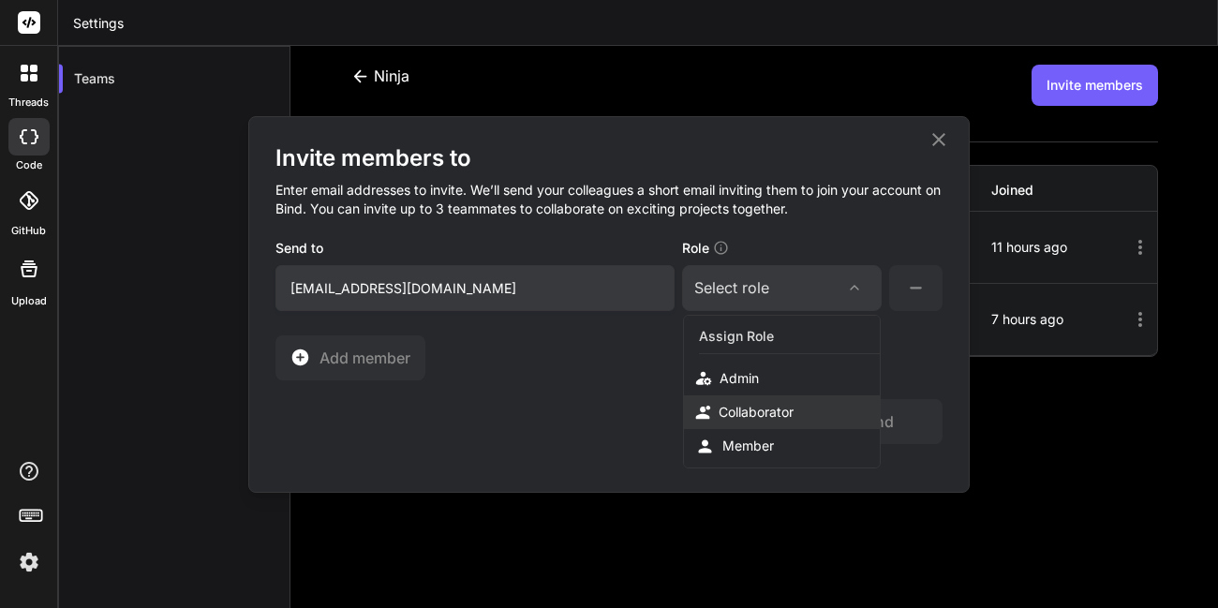
click at [766, 404] on div "Collaborator" at bounding box center [755, 412] width 75 height 19
click at [872, 423] on button "Send" at bounding box center [874, 421] width 135 height 45
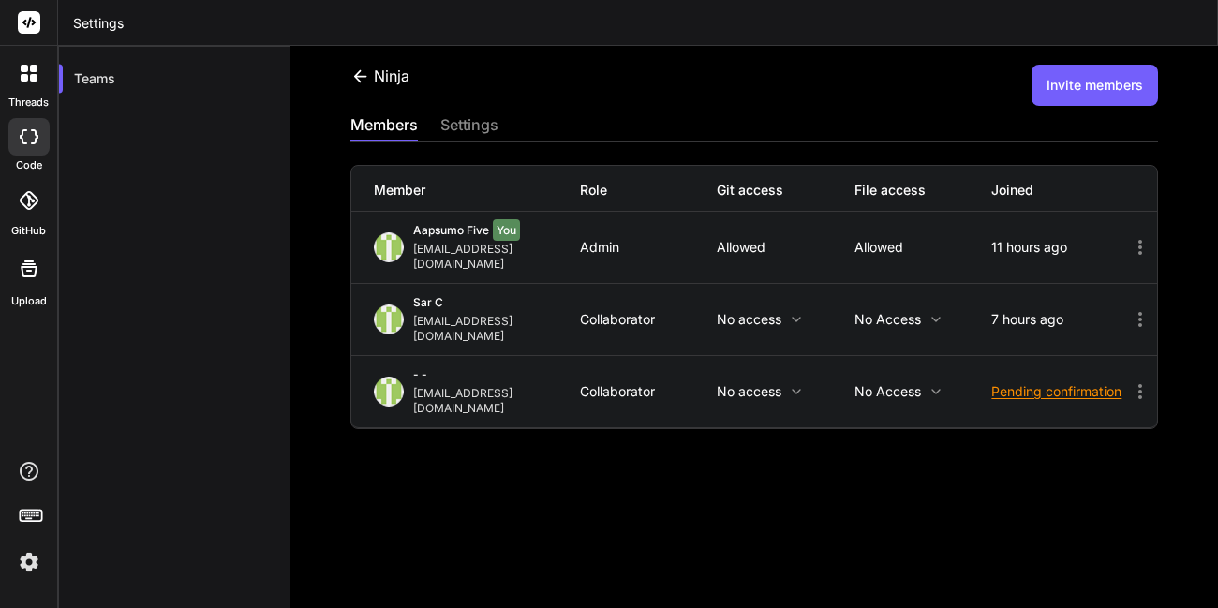
click at [1129, 380] on icon at bounding box center [1140, 391] width 22 height 22
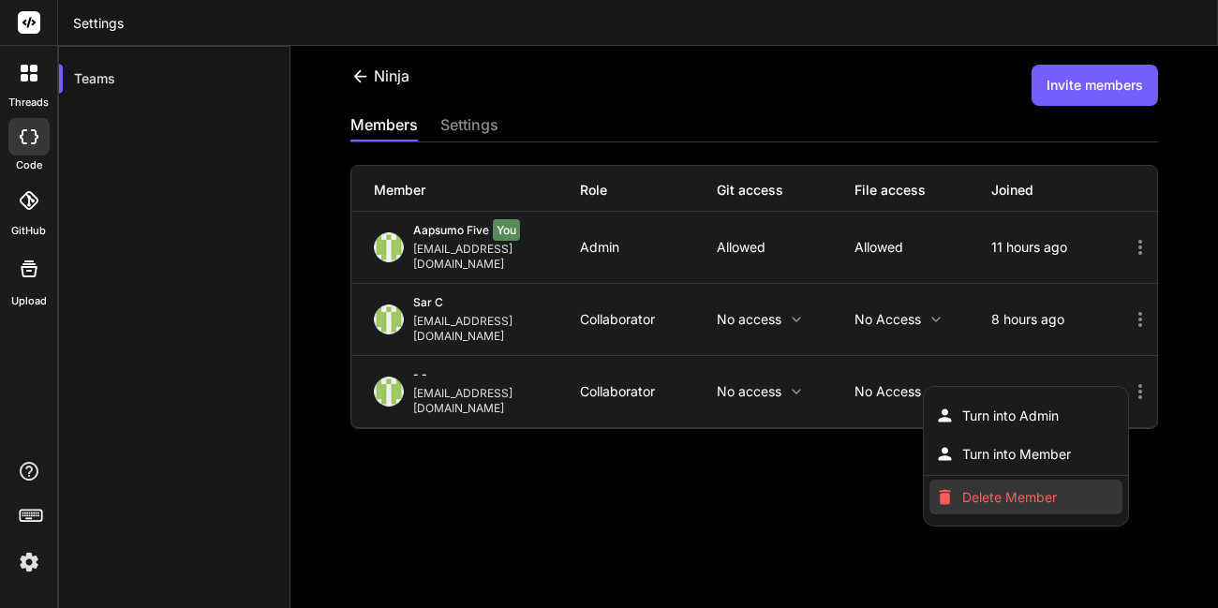
click at [976, 488] on span "Delete Member" at bounding box center [1009, 497] width 95 height 19
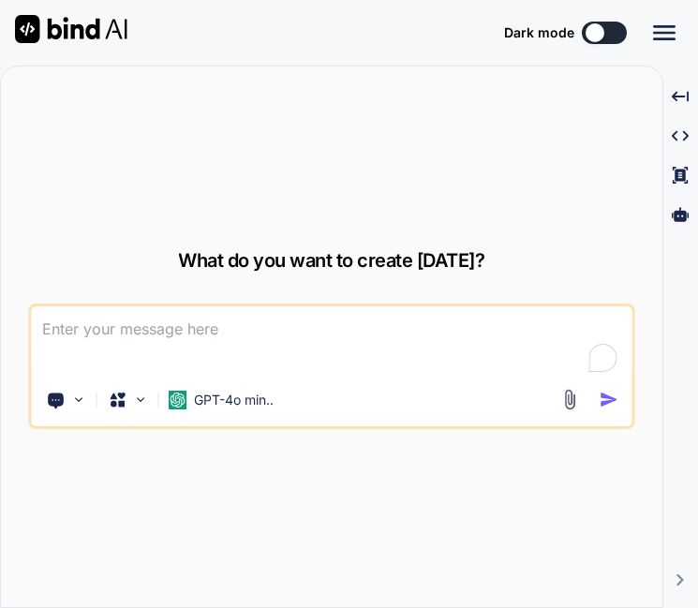
type textarea "x"
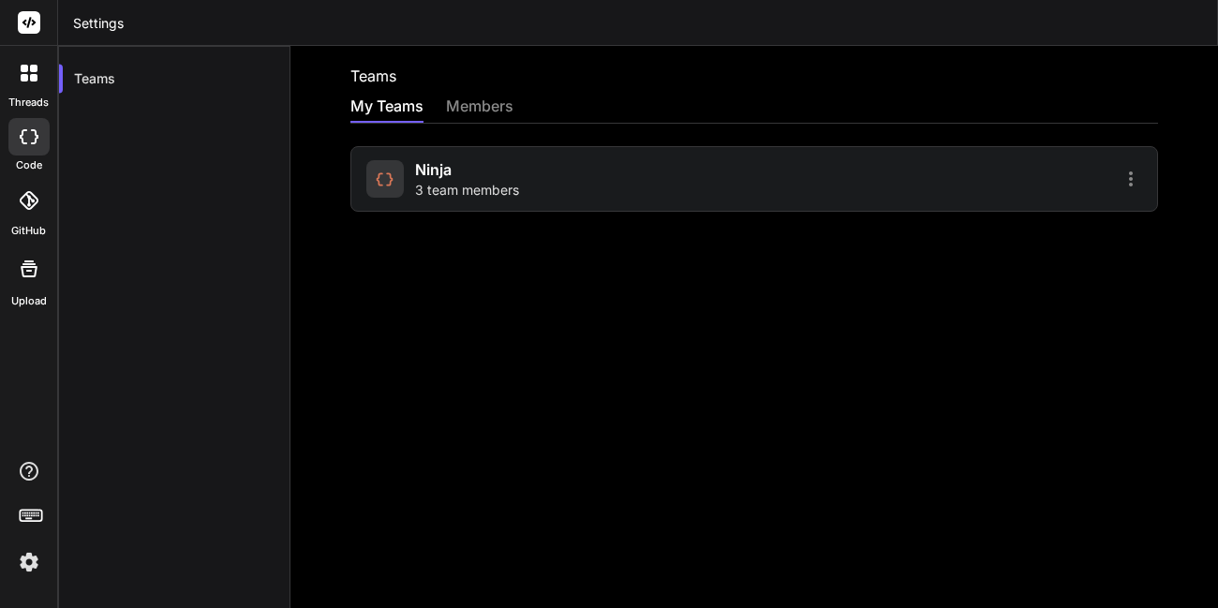
click at [593, 187] on div "Ninja 3 team members" at bounding box center [557, 178] width 382 height 41
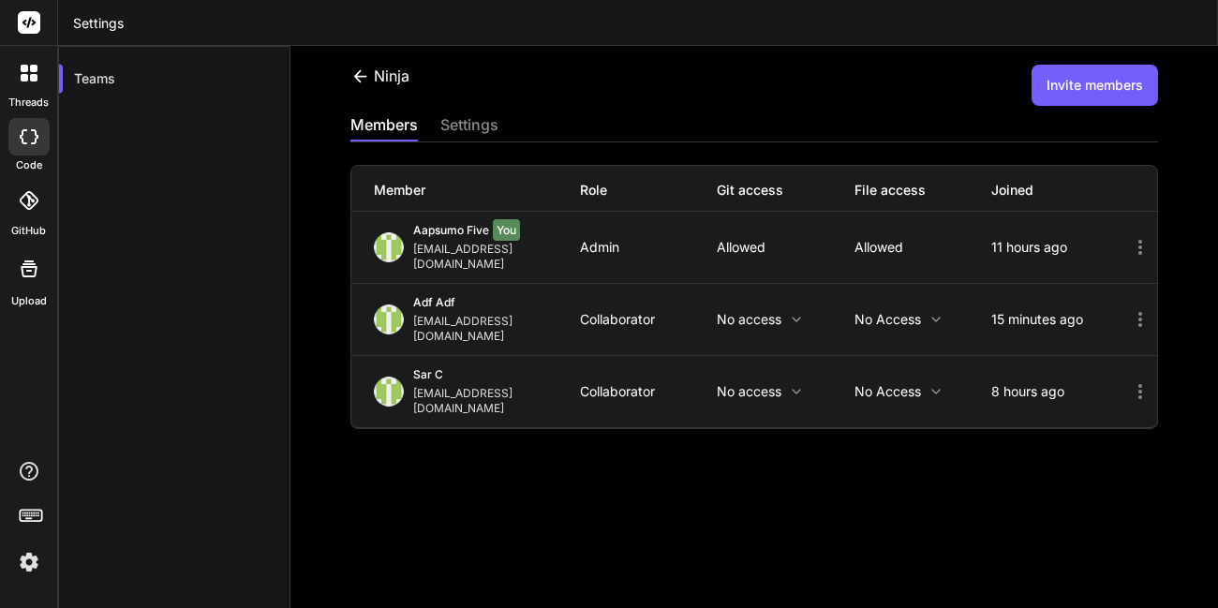
click at [1132, 308] on icon at bounding box center [1140, 319] width 22 height 22
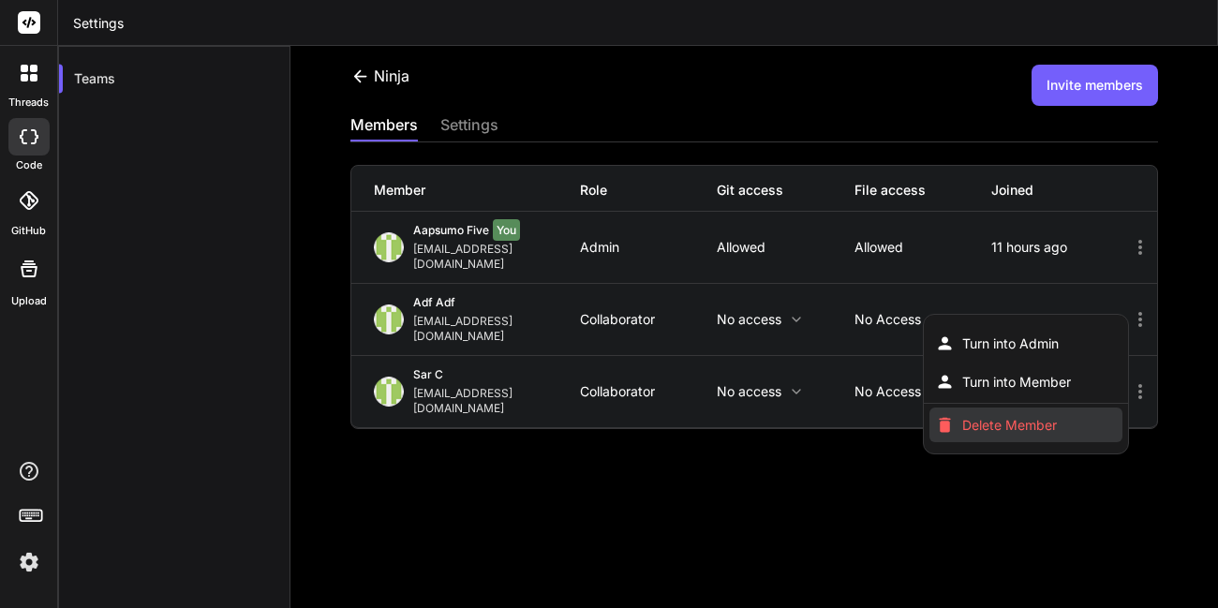
click at [1029, 416] on span "Delete Member" at bounding box center [1009, 425] width 95 height 19
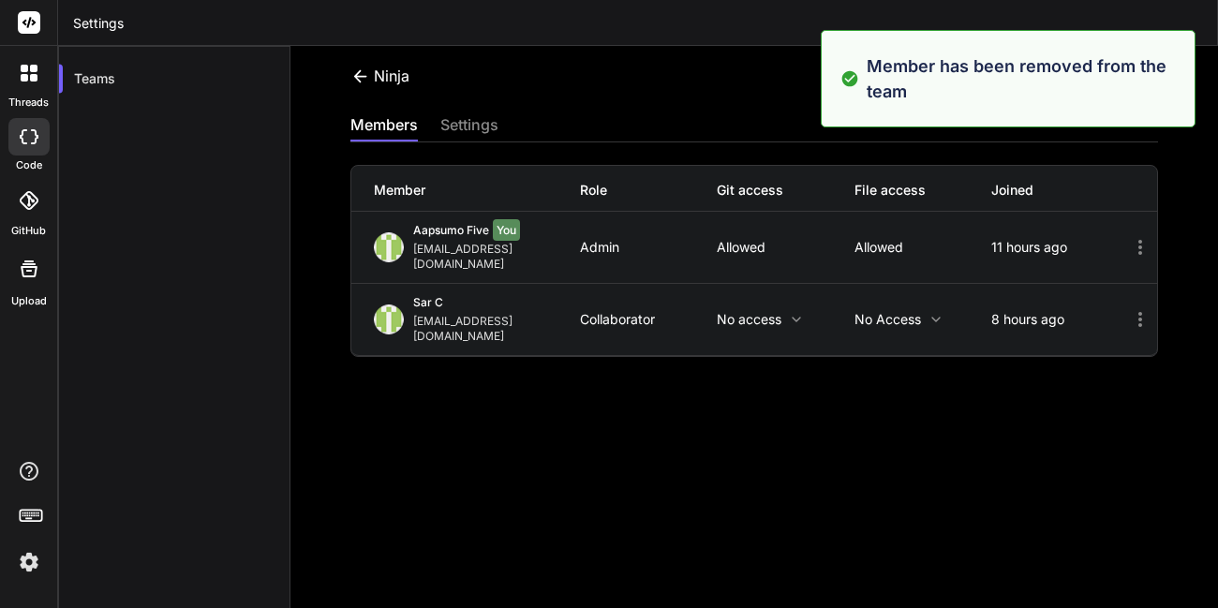
click at [450, 360] on div "Ninja Invite members members settings Member Role Git access File access Joined…" at bounding box center [753, 350] width 927 height 608
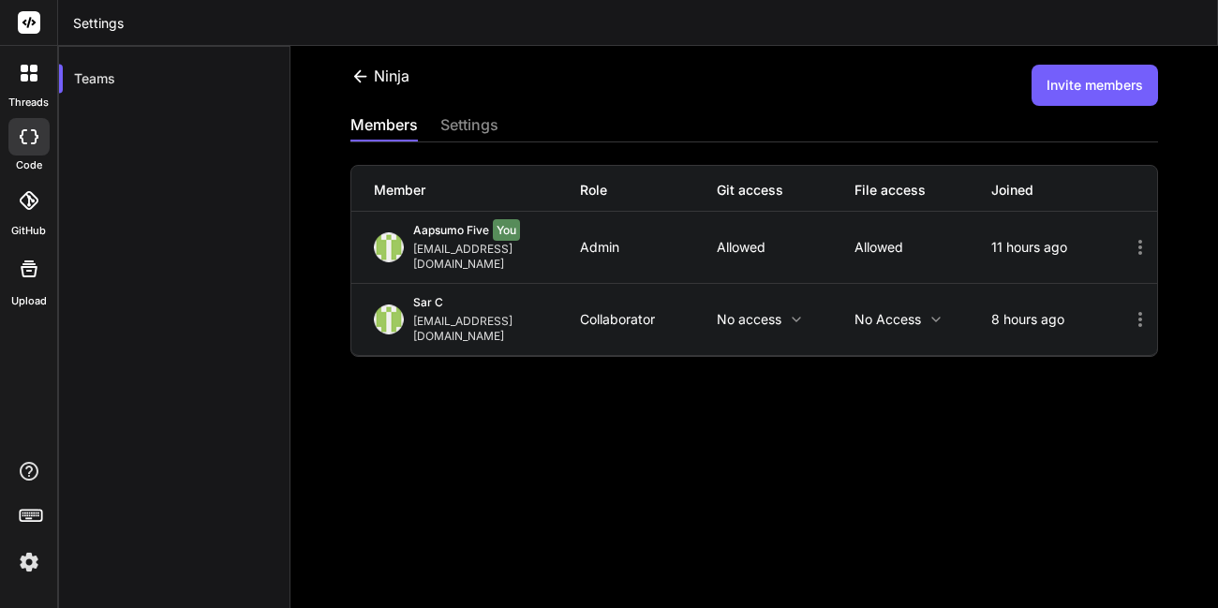
click at [1051, 90] on button "Invite members" at bounding box center [1094, 85] width 126 height 41
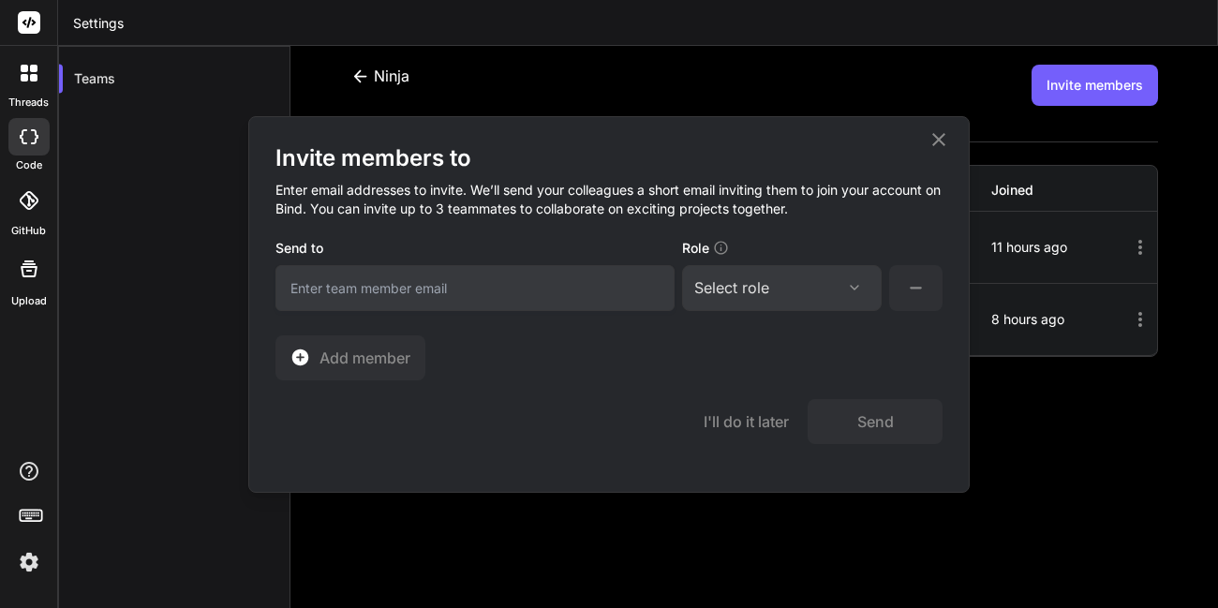
click at [334, 295] on input "email" at bounding box center [474, 288] width 399 height 46
type input "apps"
click at [943, 141] on icon at bounding box center [938, 139] width 22 height 22
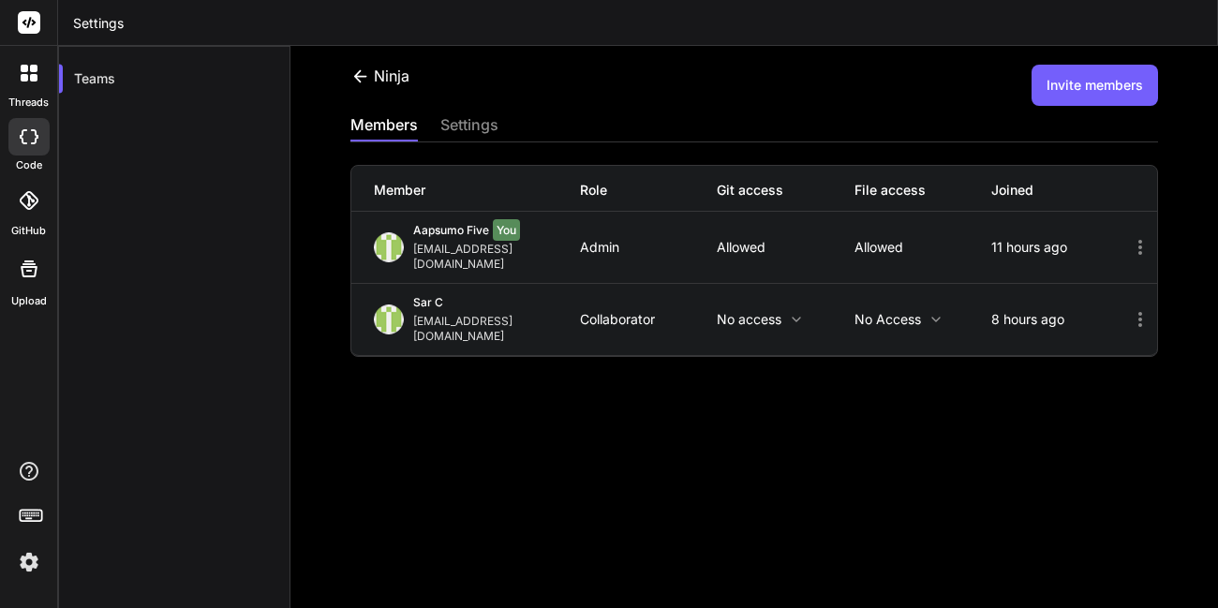
click at [1133, 308] on icon at bounding box center [1140, 319] width 22 height 22
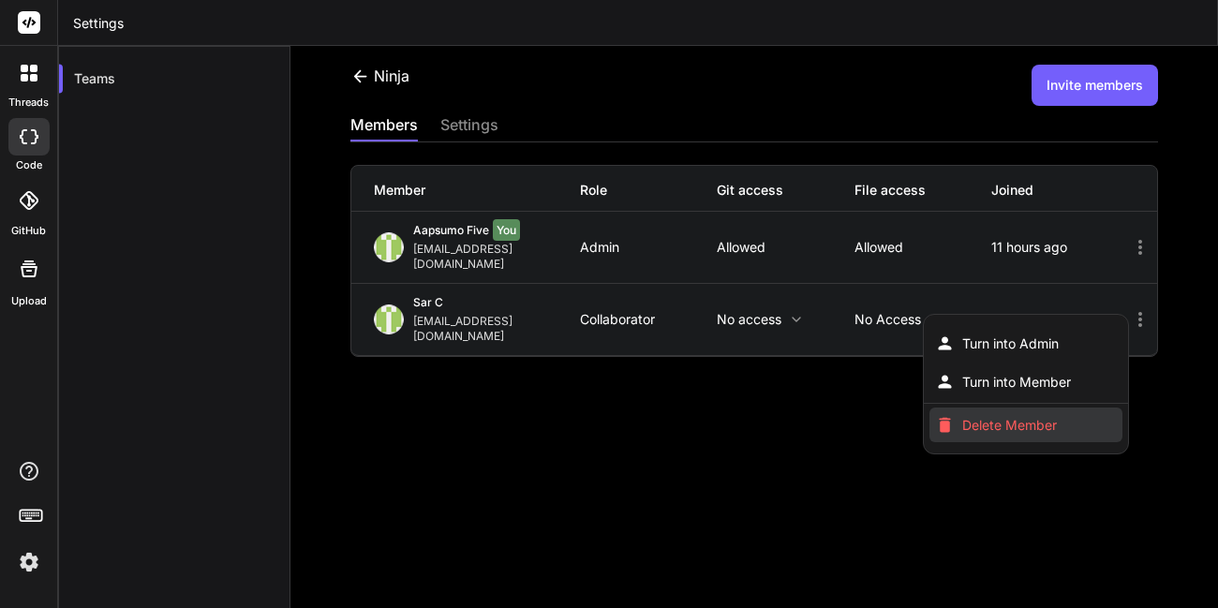
click at [1020, 416] on span "Delete Member" at bounding box center [1009, 425] width 95 height 19
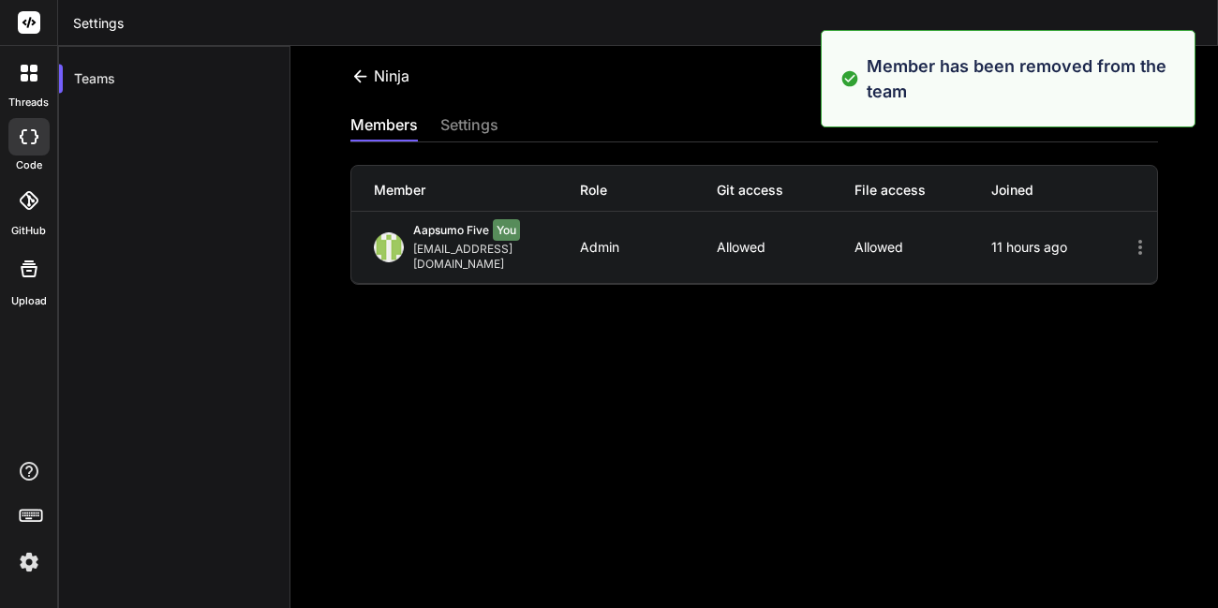
click at [653, 96] on div "Ninja Invite members" at bounding box center [753, 85] width 807 height 41
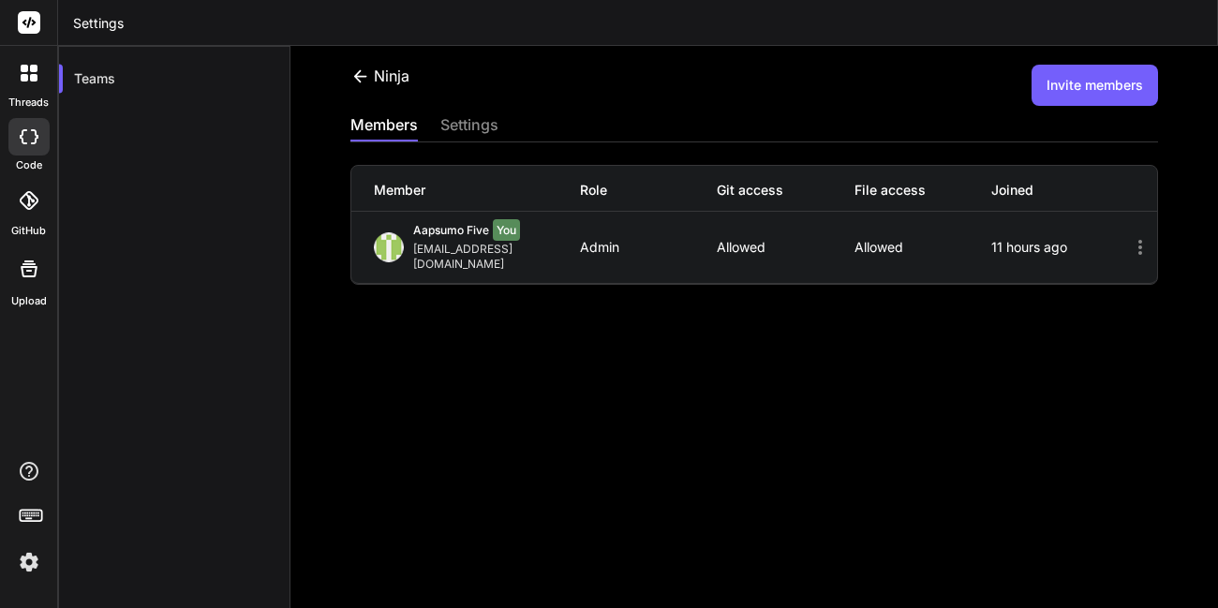
click at [1044, 70] on button "Invite members" at bounding box center [1094, 85] width 126 height 41
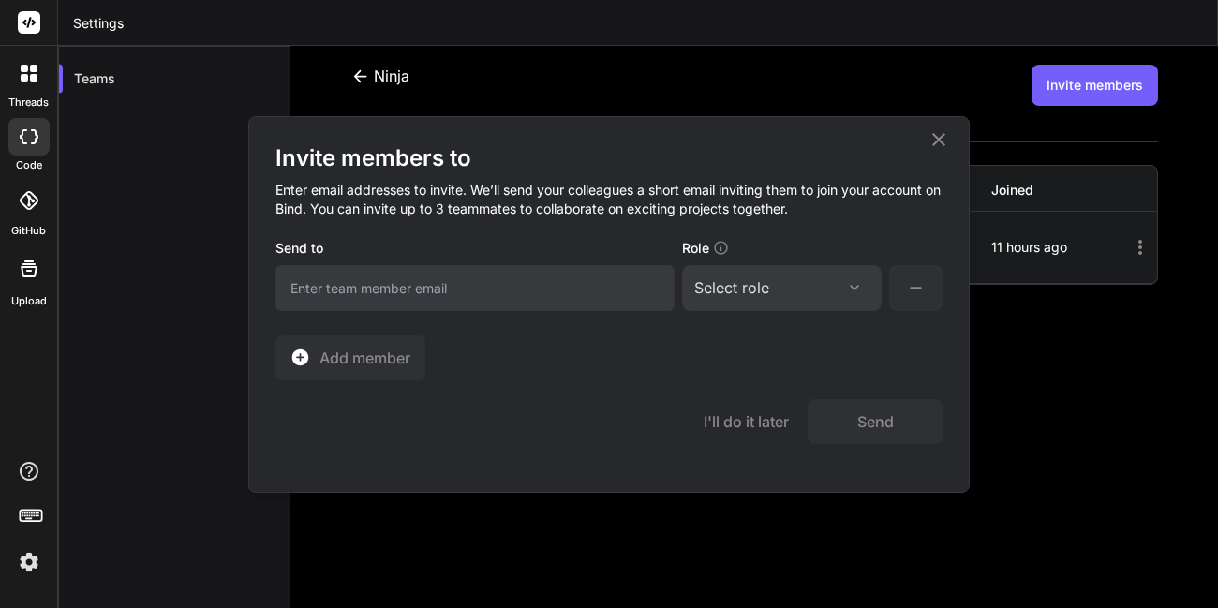
click at [528, 284] on input "email" at bounding box center [474, 288] width 399 height 46
type input "[EMAIL_ADDRESS][DOMAIN_NAME]"
click at [825, 280] on div "Select role" at bounding box center [781, 287] width 175 height 22
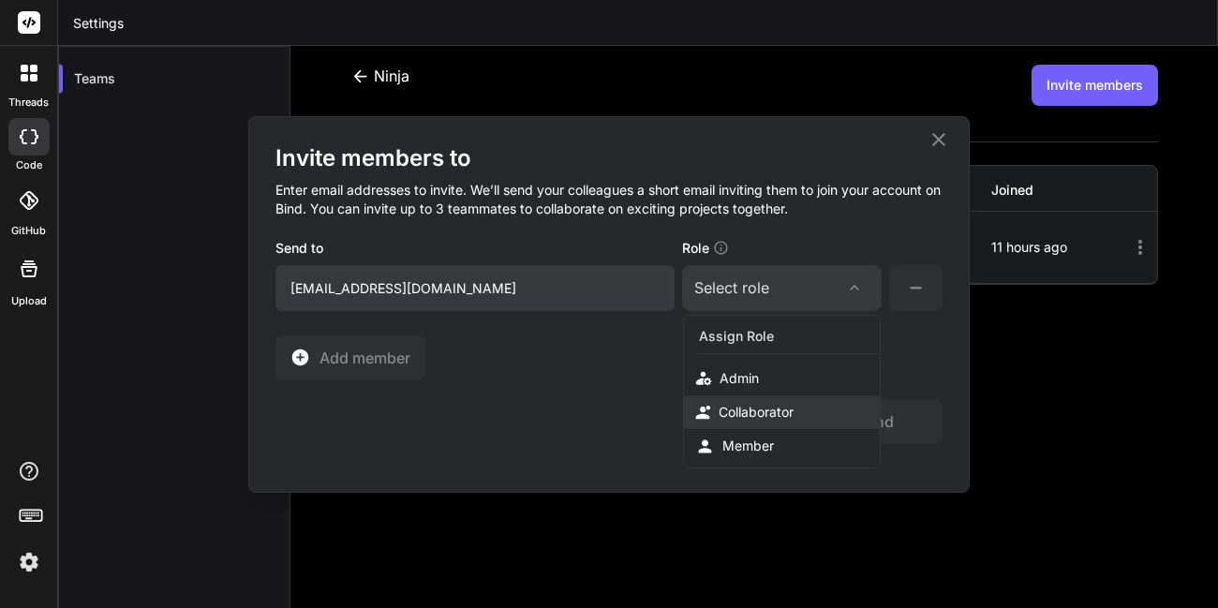
click at [760, 407] on div "Collaborator" at bounding box center [755, 412] width 75 height 19
click at [846, 422] on button "Send" at bounding box center [874, 421] width 135 height 45
